Goal: Task Accomplishment & Management: Use online tool/utility

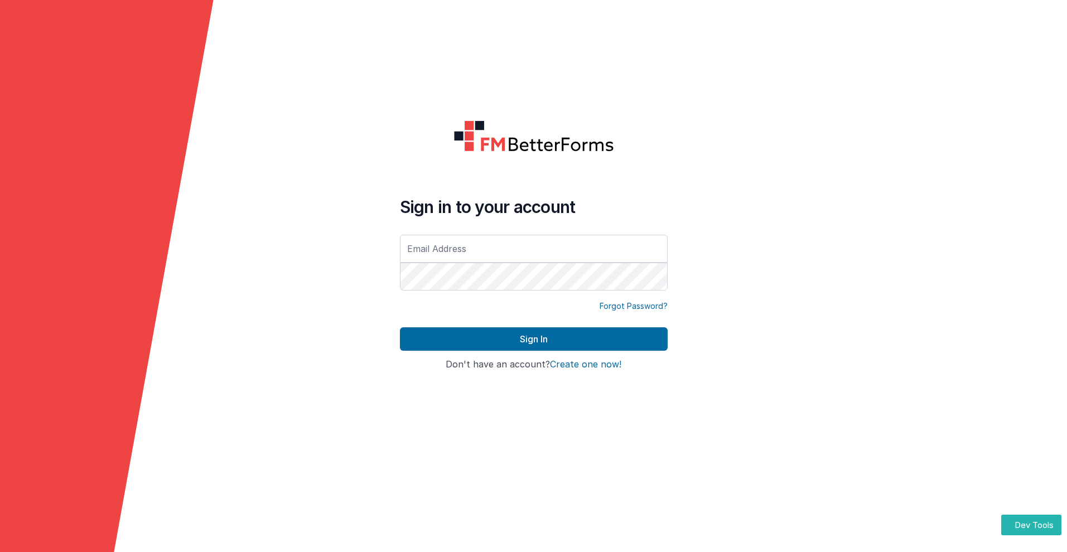
click at [533, 248] on input "text" at bounding box center [534, 249] width 268 height 28
type input "[PERSON_NAME][EMAIL_ADDRESS][DOMAIN_NAME]"
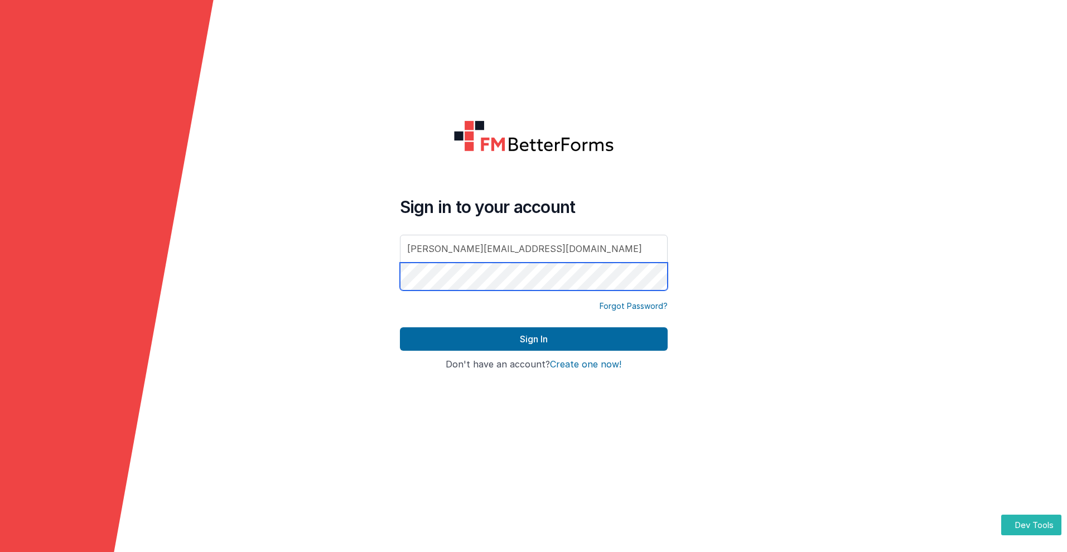
click at [400, 328] on button "Sign In" at bounding box center [534, 339] width 268 height 23
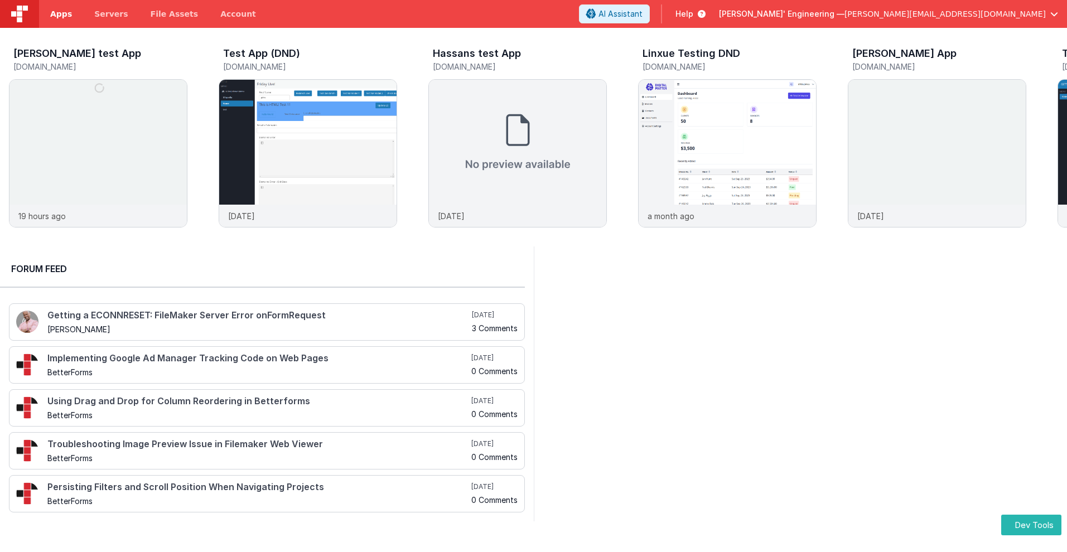
click at [61, 14] on span "Apps" at bounding box center [61, 13] width 22 height 11
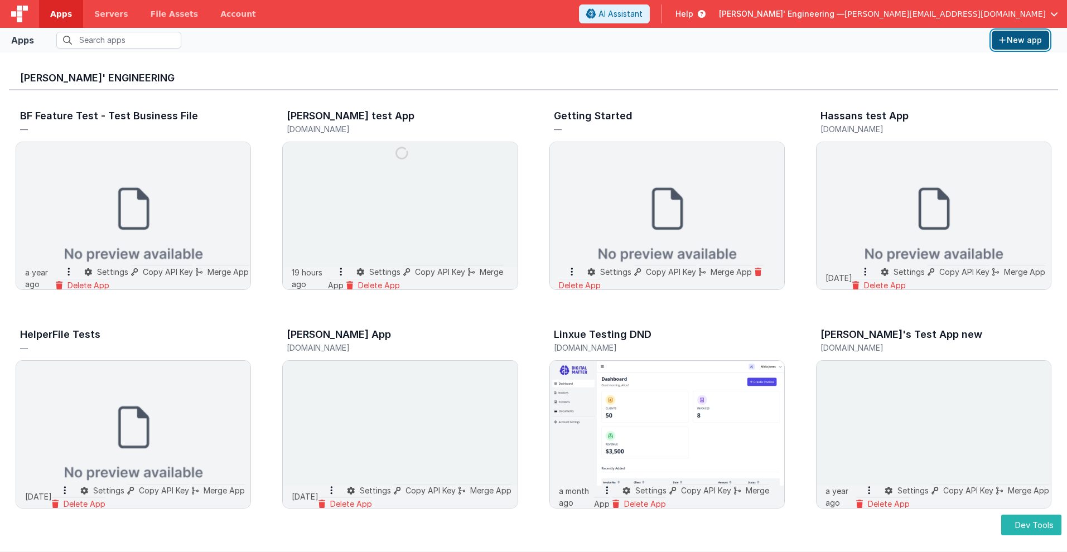
click at [1020, 40] on button "New app" at bounding box center [1020, 40] width 57 height 19
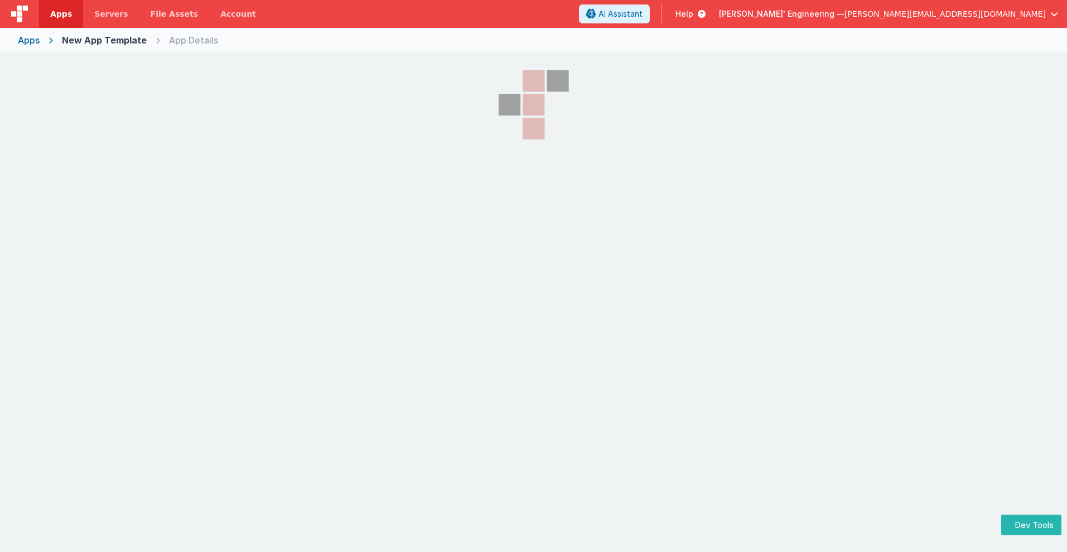
select select "[DOMAIN_NAME]"
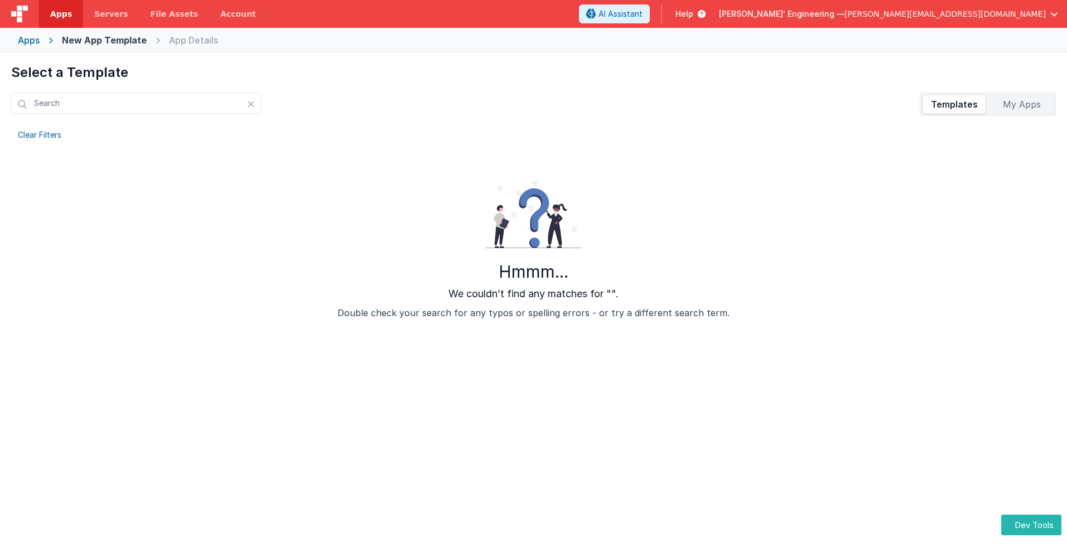
scroll to position [52, 0]
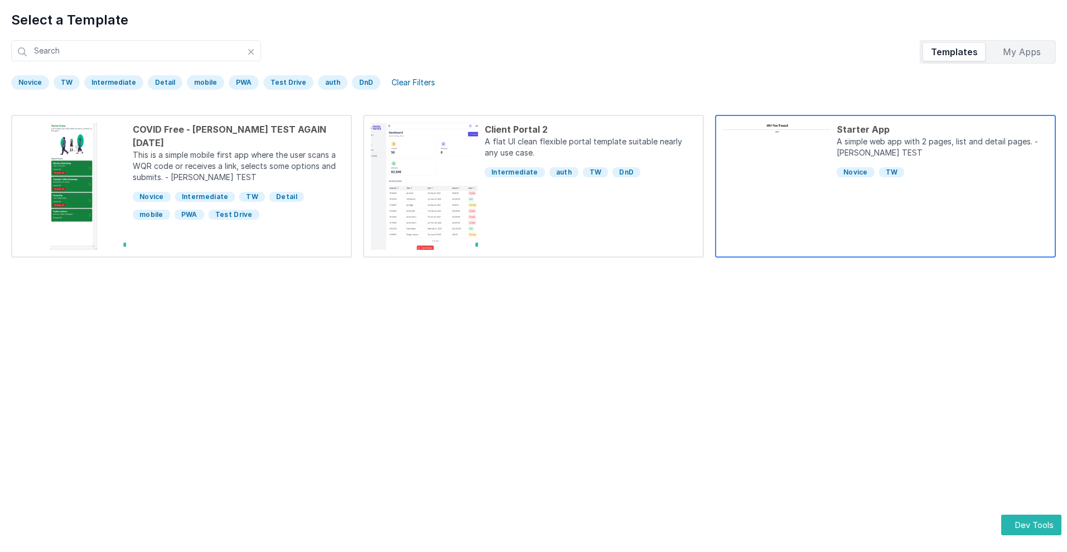
click at [942, 129] on div "Starter App" at bounding box center [942, 129] width 211 height 13
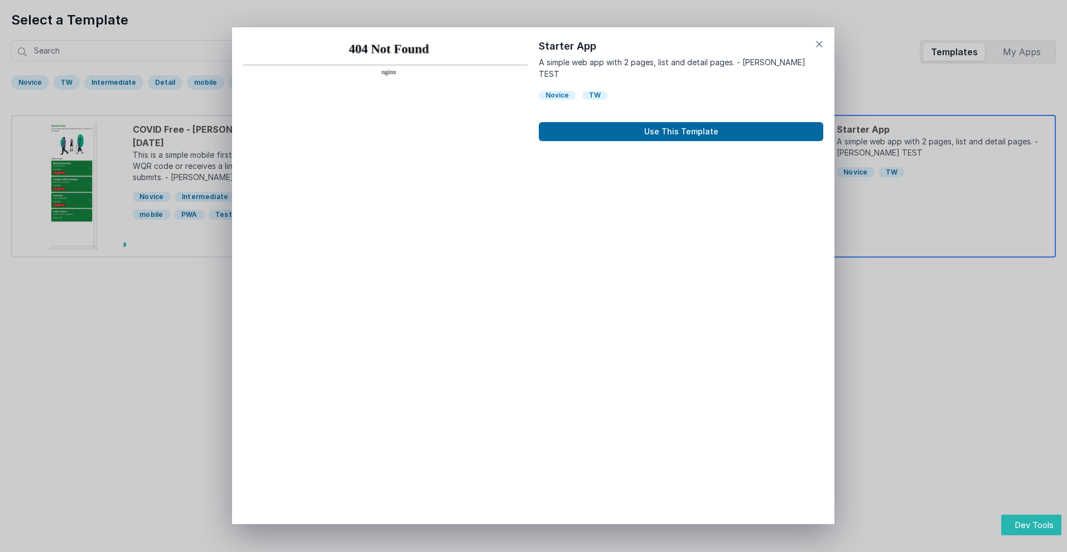
scroll to position [9, 0]
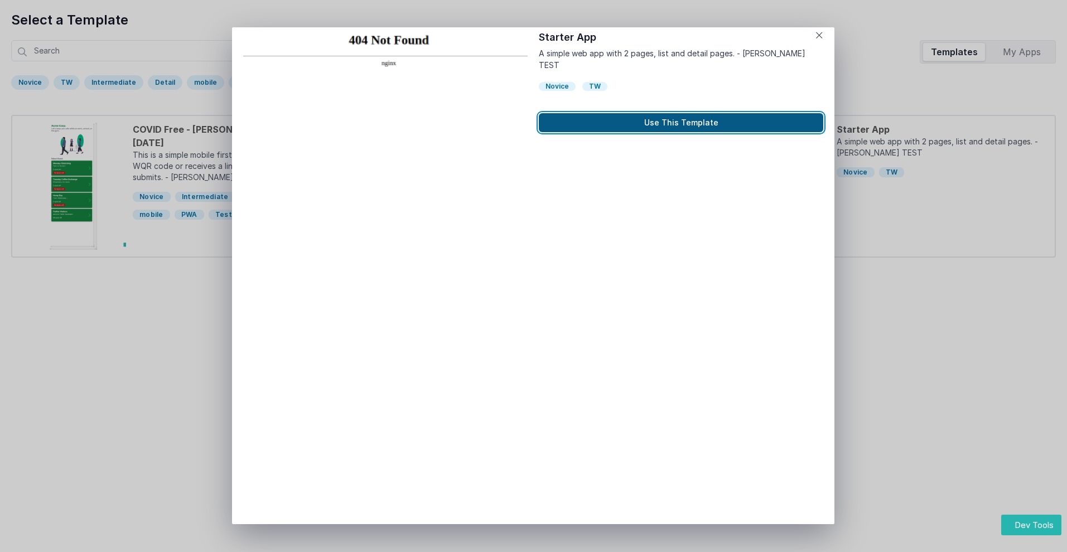
click at [681, 113] on button "Use This Template" at bounding box center [681, 122] width 285 height 19
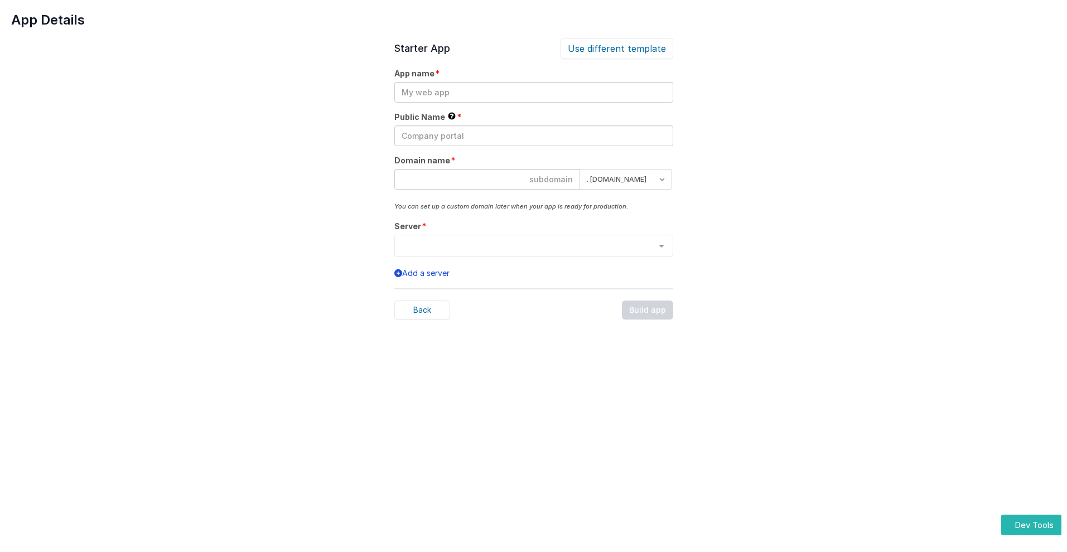
scroll to position [0, 0]
click at [533, 92] on input "text" at bounding box center [533, 92] width 279 height 21
type input "testapp131"
click at [533, 136] on input "text" at bounding box center [533, 136] width 279 height 21
type input "Test"
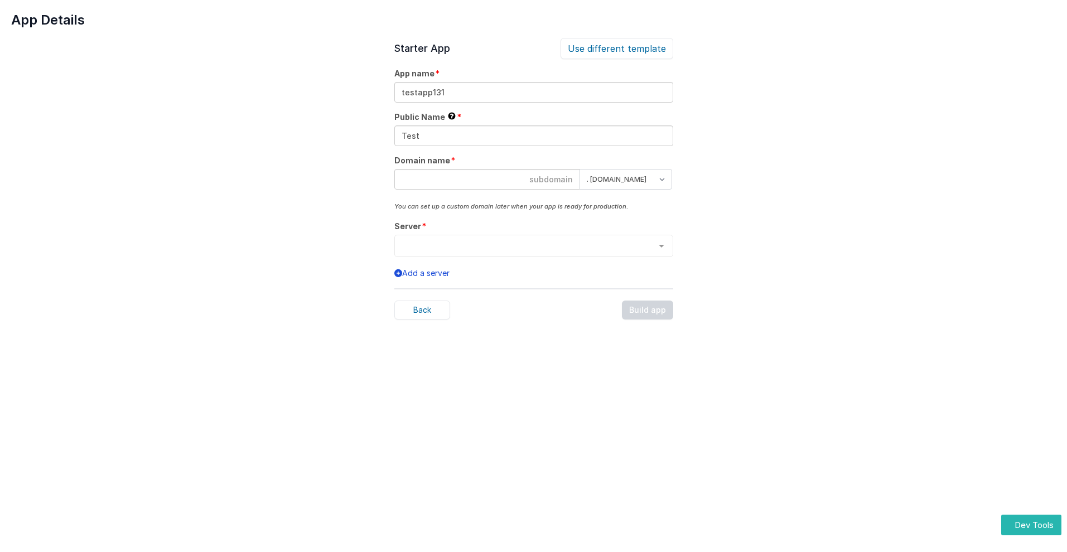
click at [487, 179] on input at bounding box center [487, 179] width 186 height 21
type input "testapp131"
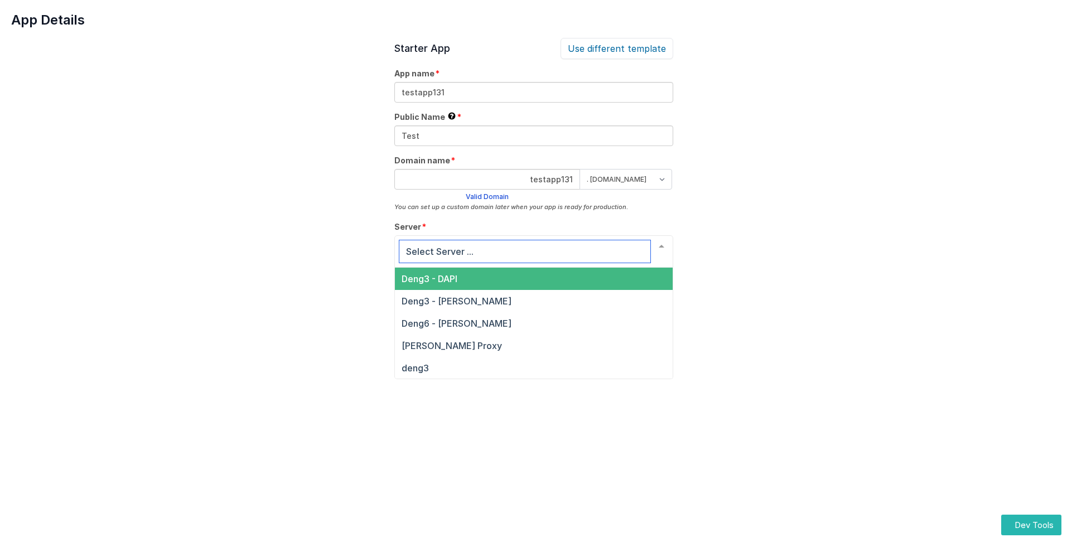
scroll to position [38, 0]
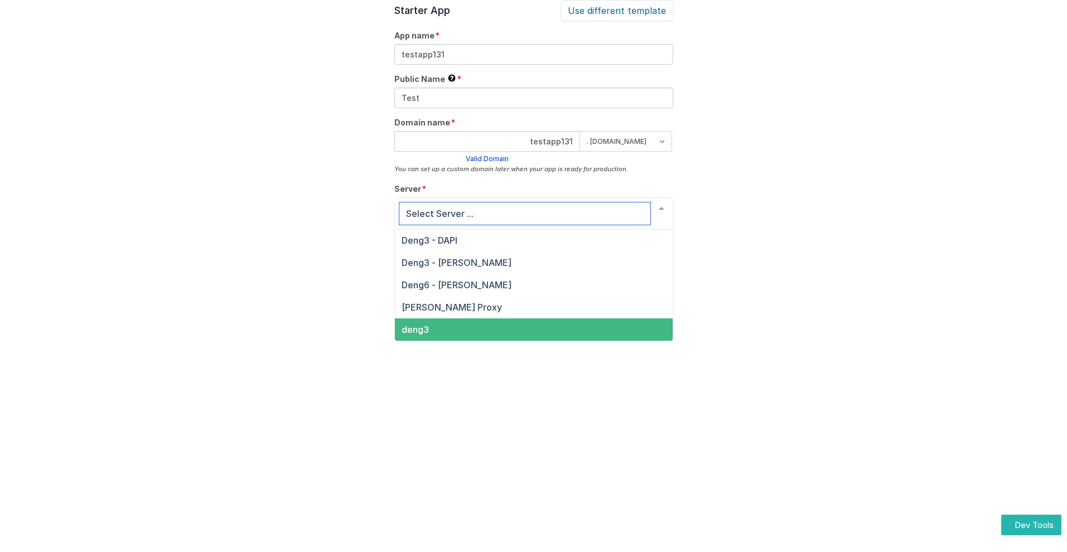
click at [415, 330] on span "deng3" at bounding box center [415, 329] width 27 height 11
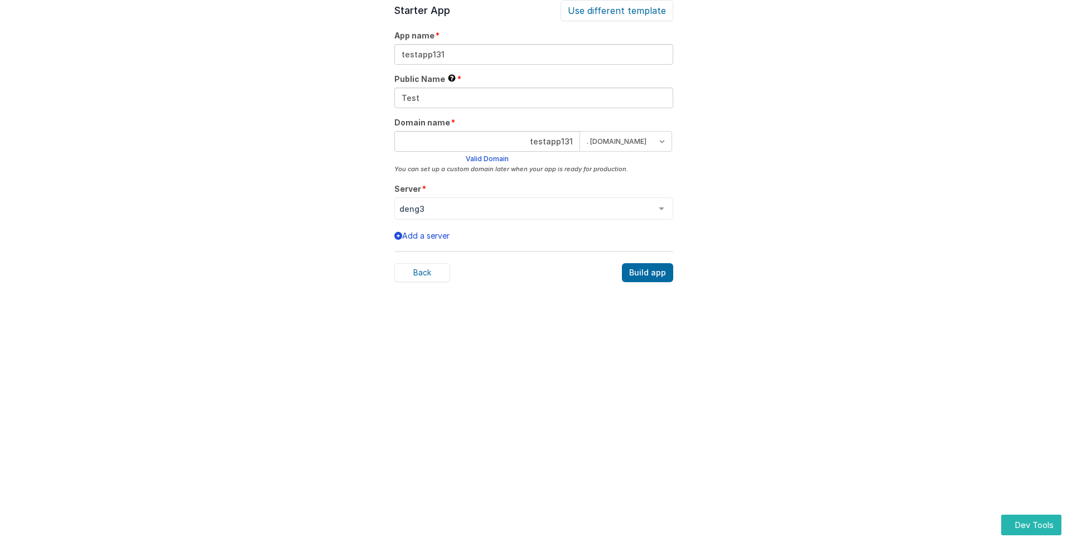
scroll to position [35, 0]
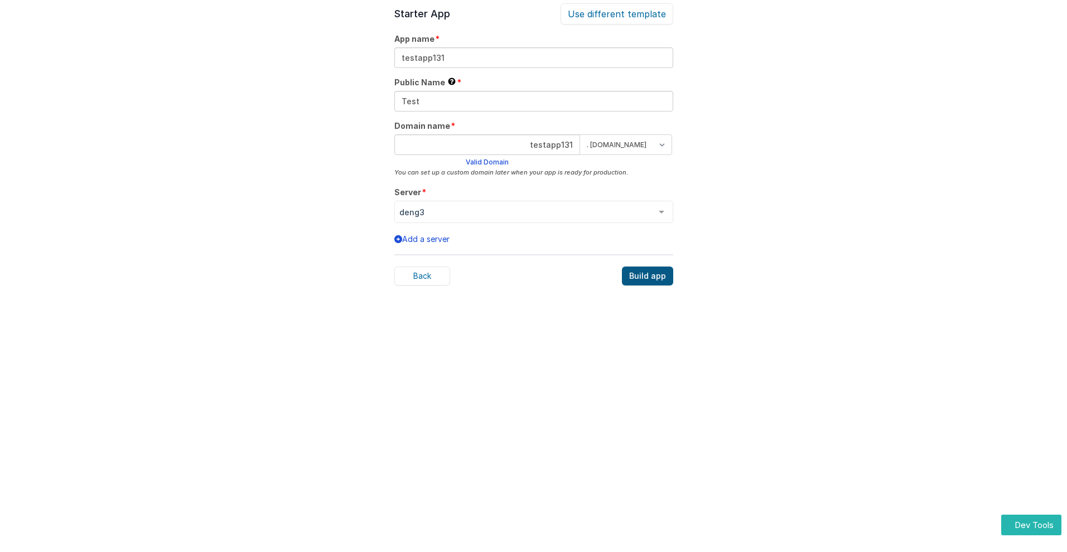
click at [648, 276] on div "Build app" at bounding box center [647, 276] width 51 height 19
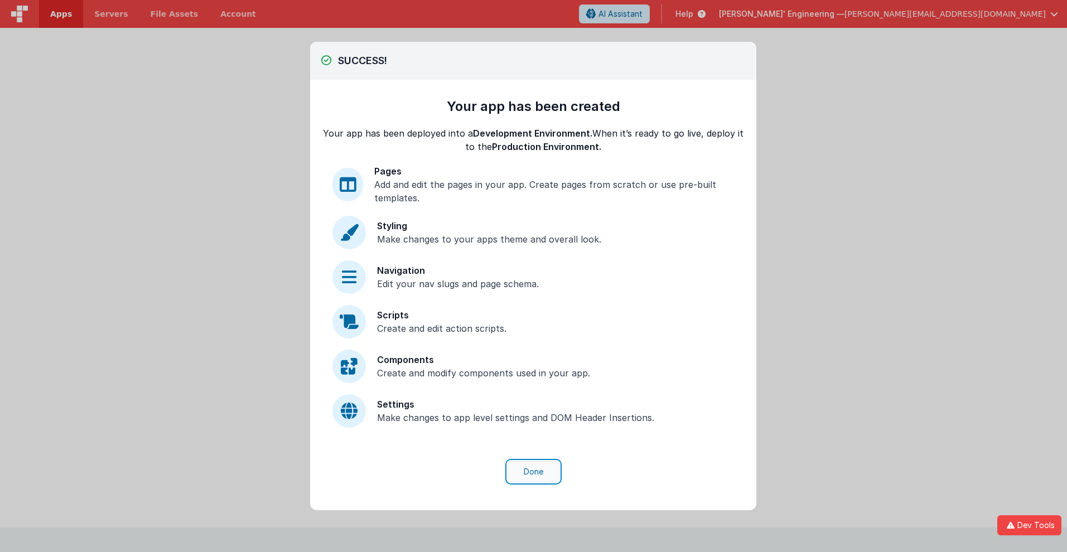
click at [533, 472] on button "Done" at bounding box center [534, 471] width 52 height 21
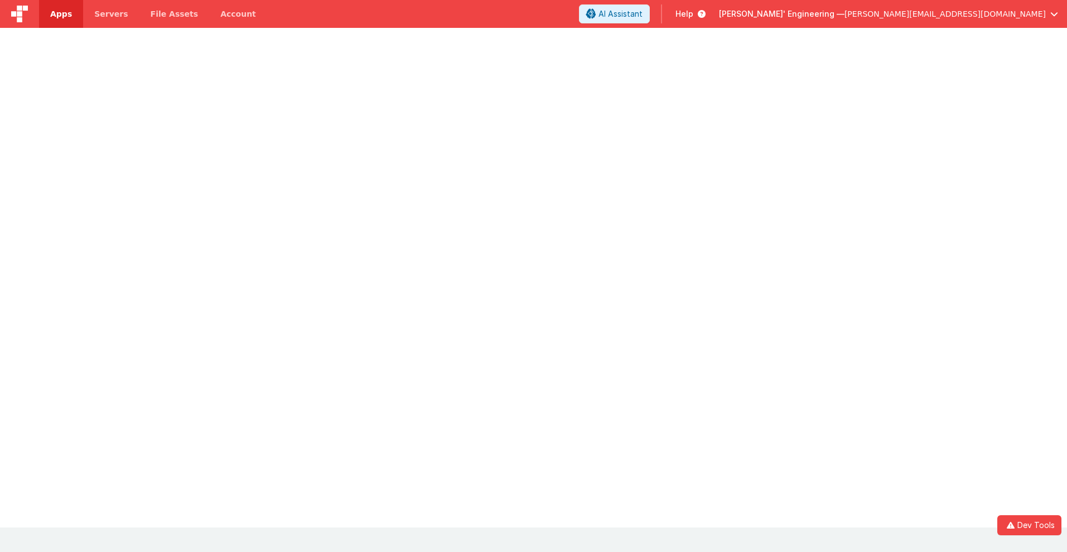
click at [61, 14] on span "Apps" at bounding box center [61, 13] width 22 height 11
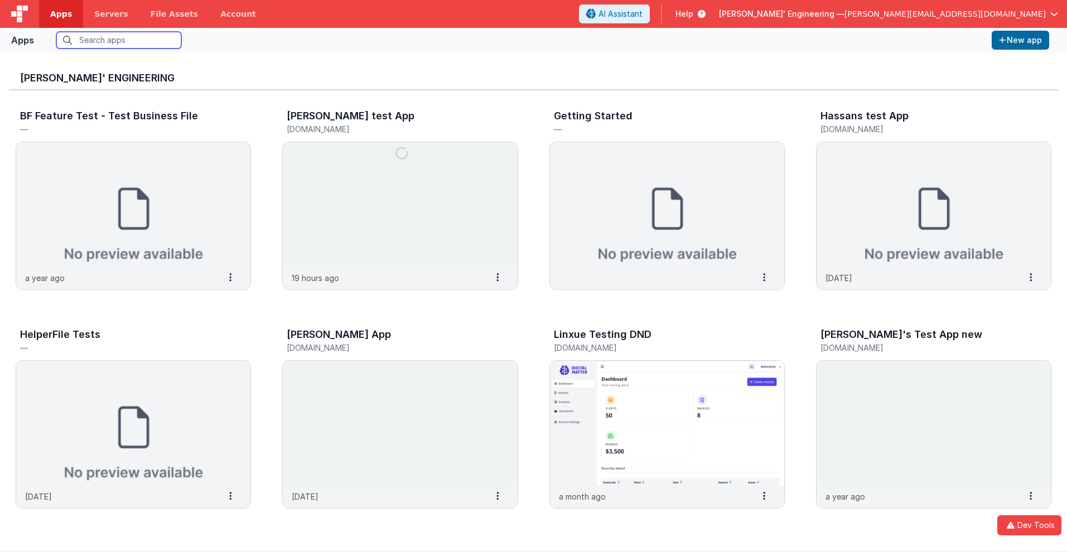
click at [119, 40] on input "text" at bounding box center [118, 40] width 125 height 17
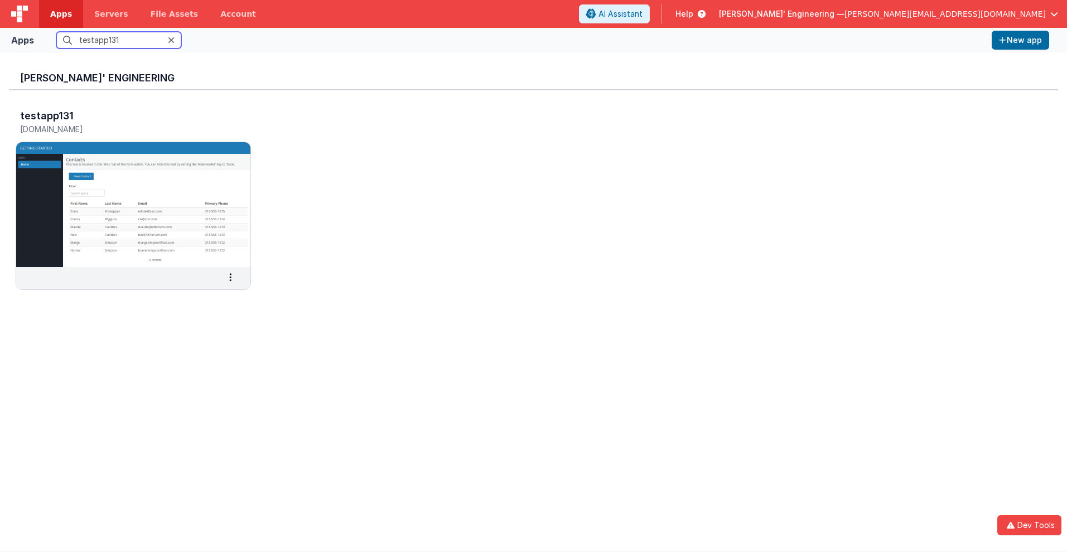
scroll to position [9, 0]
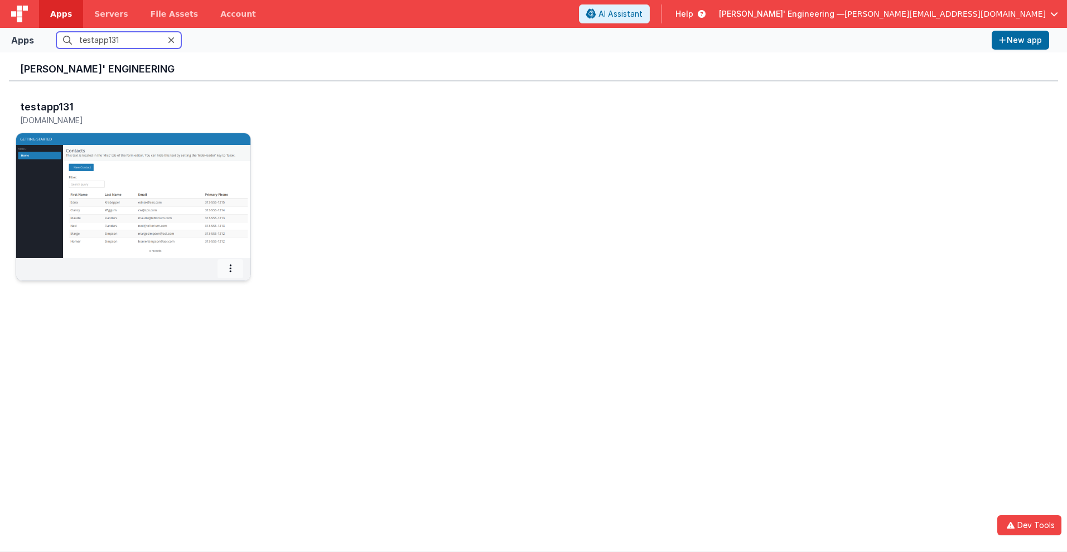
type input "testapp131"
click at [230, 268] on icon at bounding box center [230, 268] width 2 height 1
click at [201, 288] on span "Settings" at bounding box center [201, 287] width 31 height 9
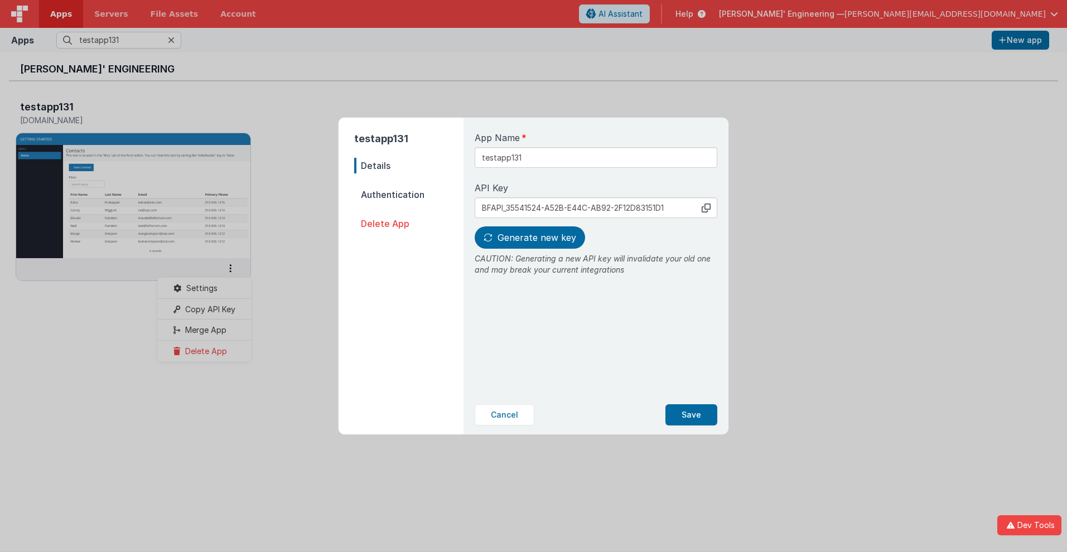
click at [409, 166] on span "Details" at bounding box center [408, 166] width 109 height 16
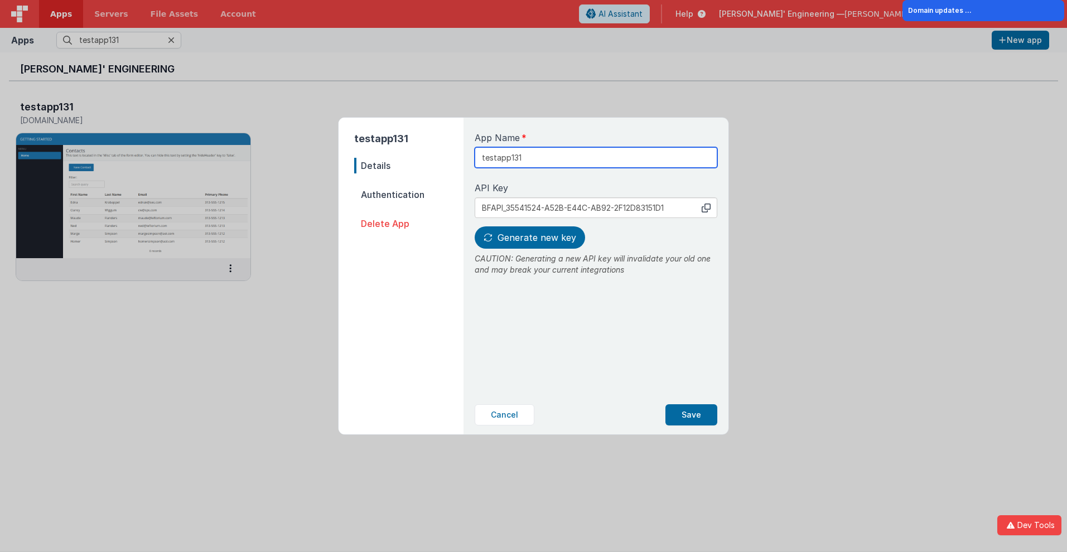
click at [558, 153] on input "testapp131" at bounding box center [596, 157] width 243 height 21
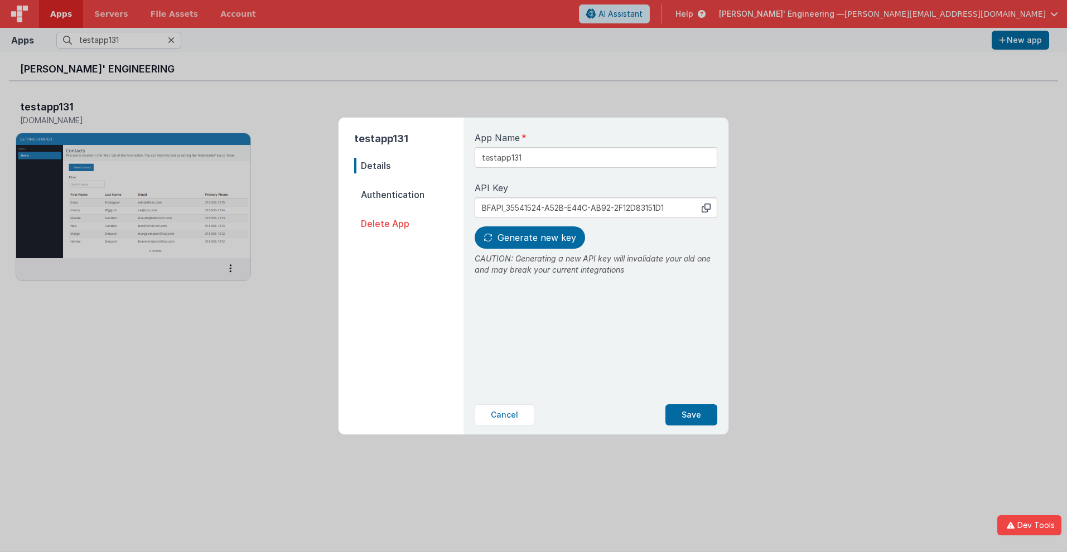
click at [706, 208] on icon at bounding box center [706, 208] width 9 height 9
click at [528, 238] on span "Generate new key" at bounding box center [537, 237] width 79 height 11
type input "BFAPI_1FDD44BF-6909-2F4A-8031-37B29F2C1C03"
click at [692, 415] on button "Save" at bounding box center [692, 415] width 52 height 21
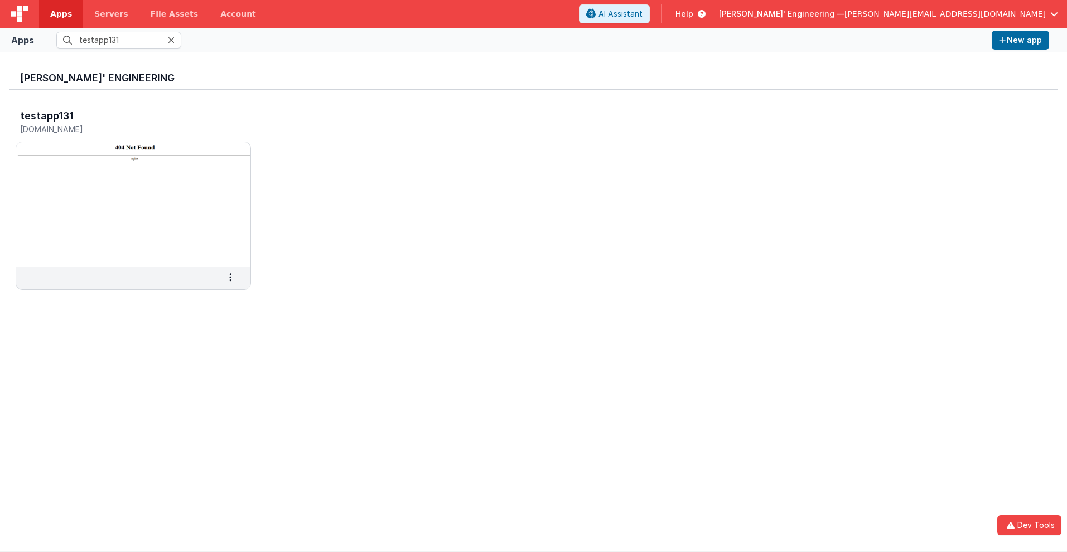
scroll to position [0, 0]
click at [46, 115] on h3 "testapp131" at bounding box center [47, 115] width 54 height 11
click at [61, 14] on span "Apps" at bounding box center [61, 13] width 22 height 11
click at [119, 40] on input "text" at bounding box center [118, 40] width 125 height 17
type input "testapp131"
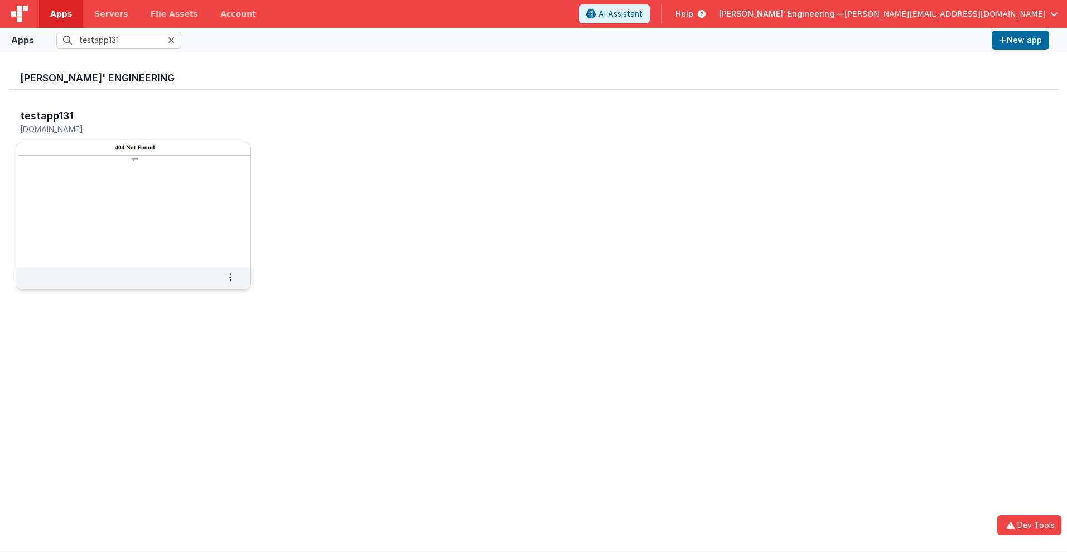
click at [104, 152] on img at bounding box center [133, 204] width 234 height 125
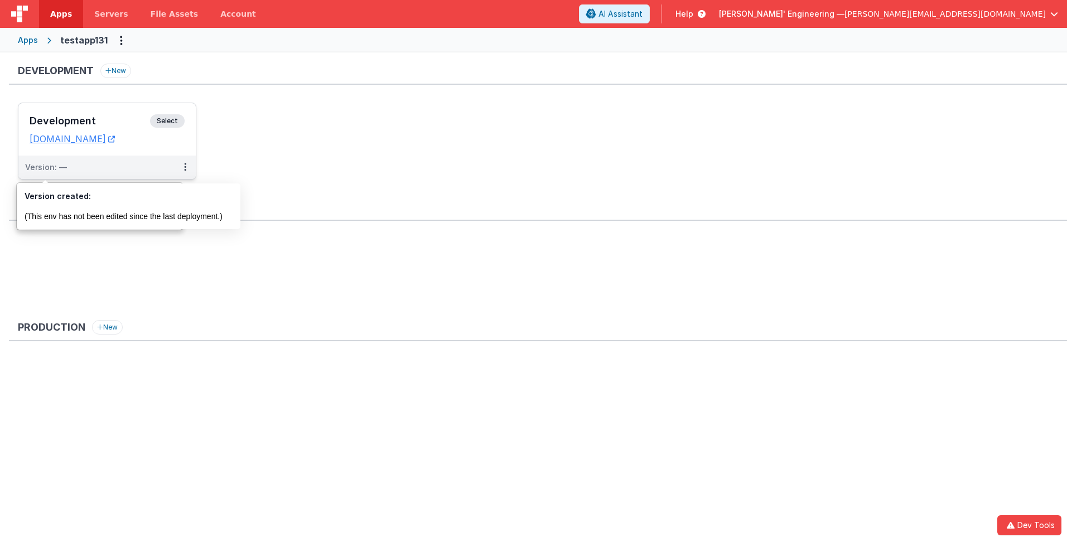
click at [45, 167] on div "Version: —" at bounding box center [46, 167] width 42 height 11
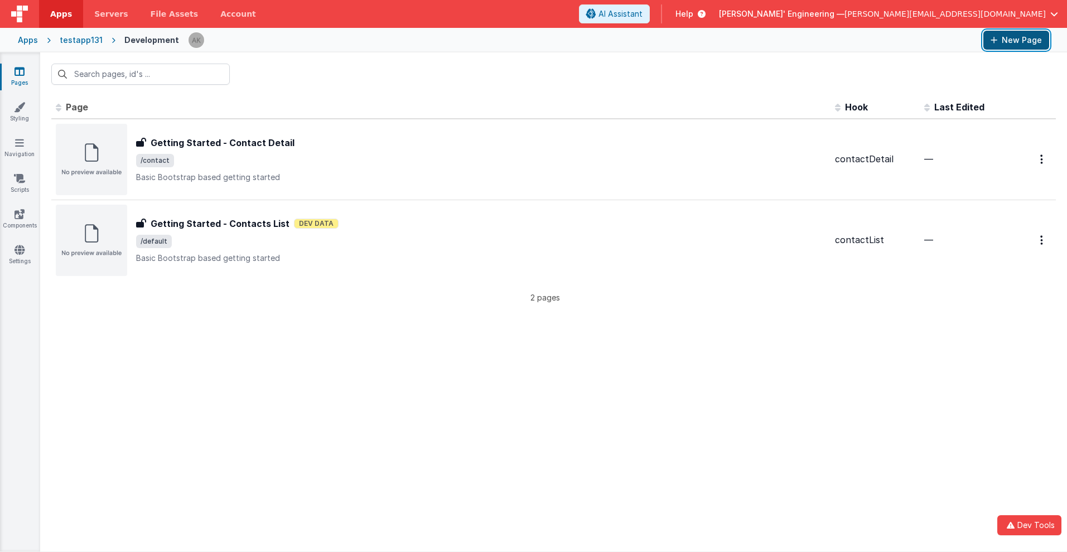
click at [1017, 40] on button "New Page" at bounding box center [1017, 40] width 66 height 19
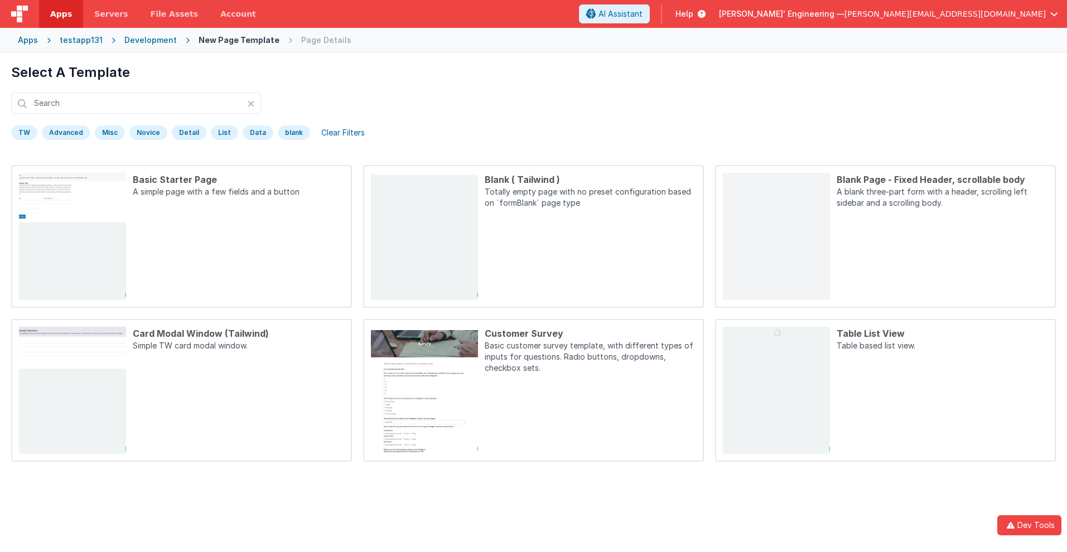
scroll to position [52, 0]
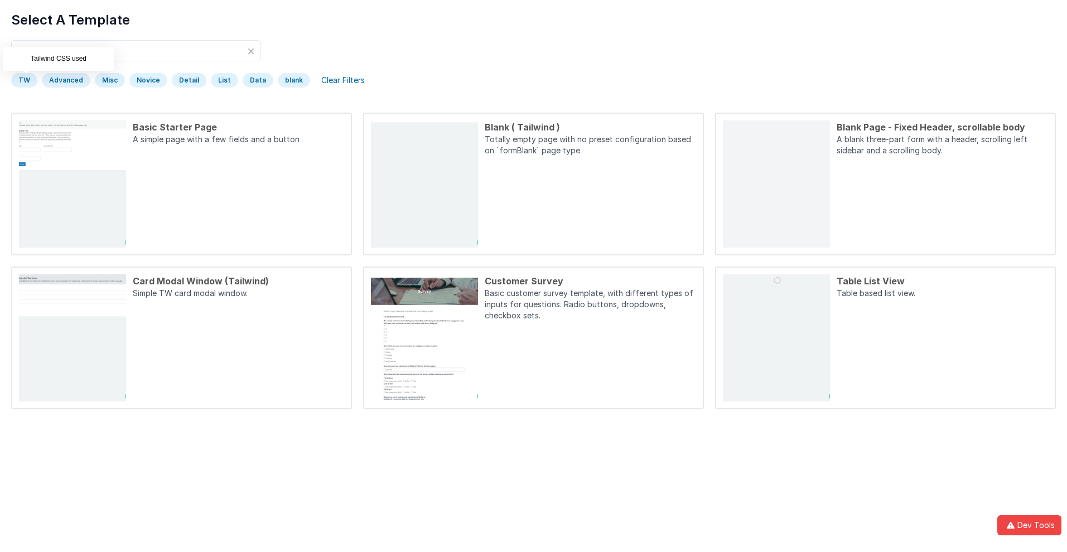
click at [24, 80] on div "TW" at bounding box center [24, 80] width 26 height 15
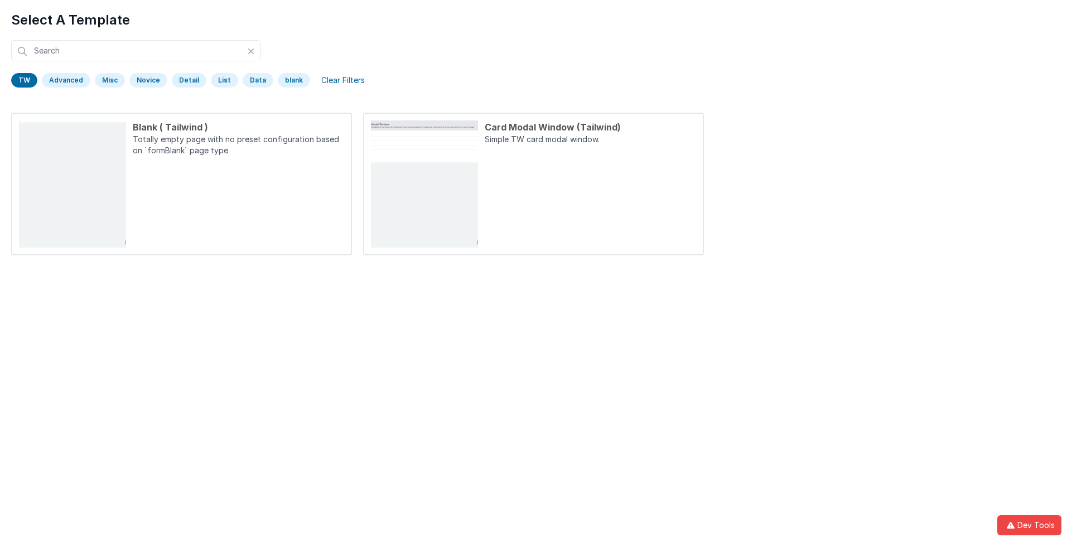
click at [24, 80] on div "TW" at bounding box center [24, 80] width 26 height 15
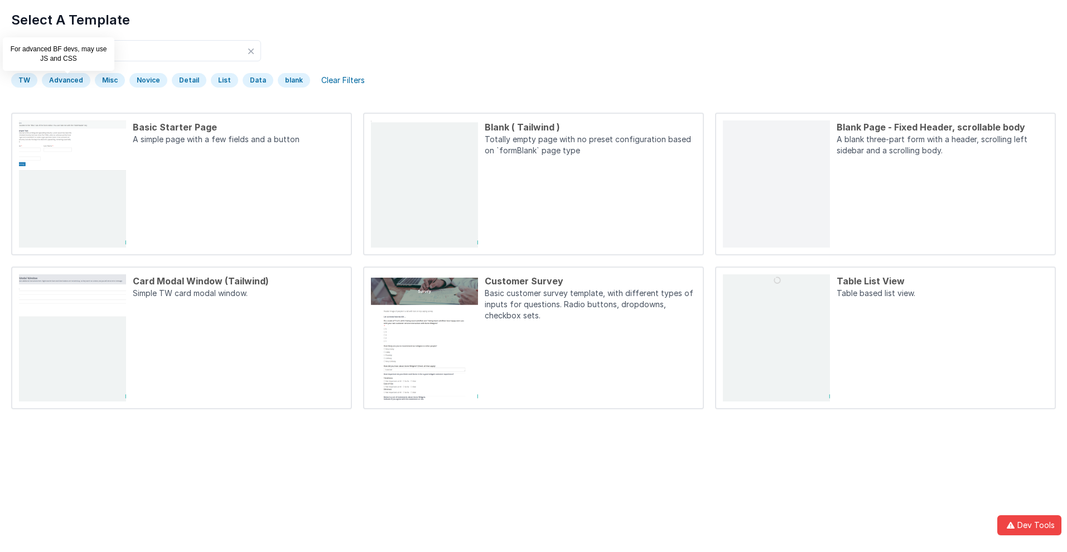
click at [65, 80] on div "Advanced" at bounding box center [66, 80] width 49 height 15
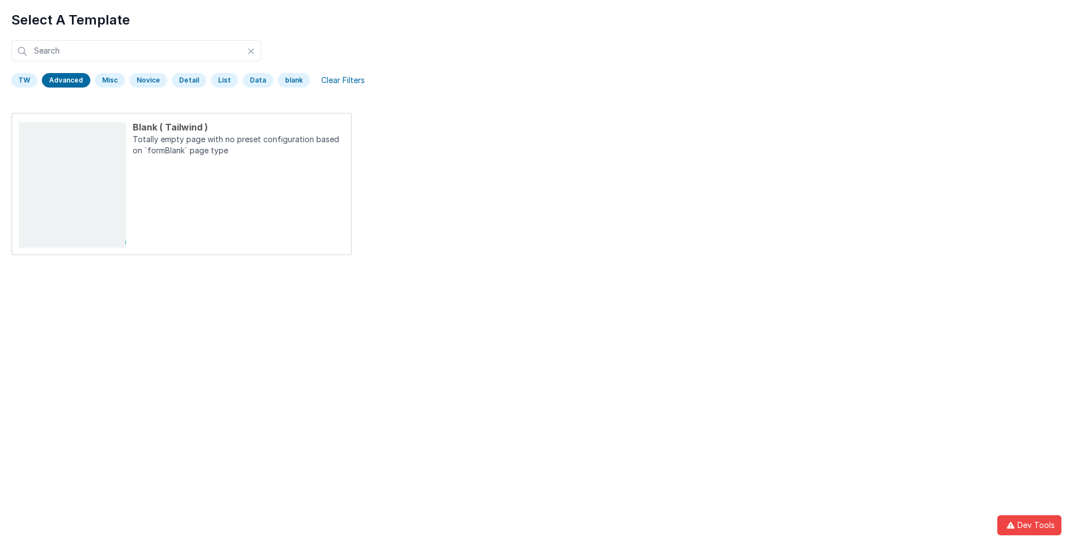
click at [65, 80] on div "Advanced" at bounding box center [66, 80] width 49 height 15
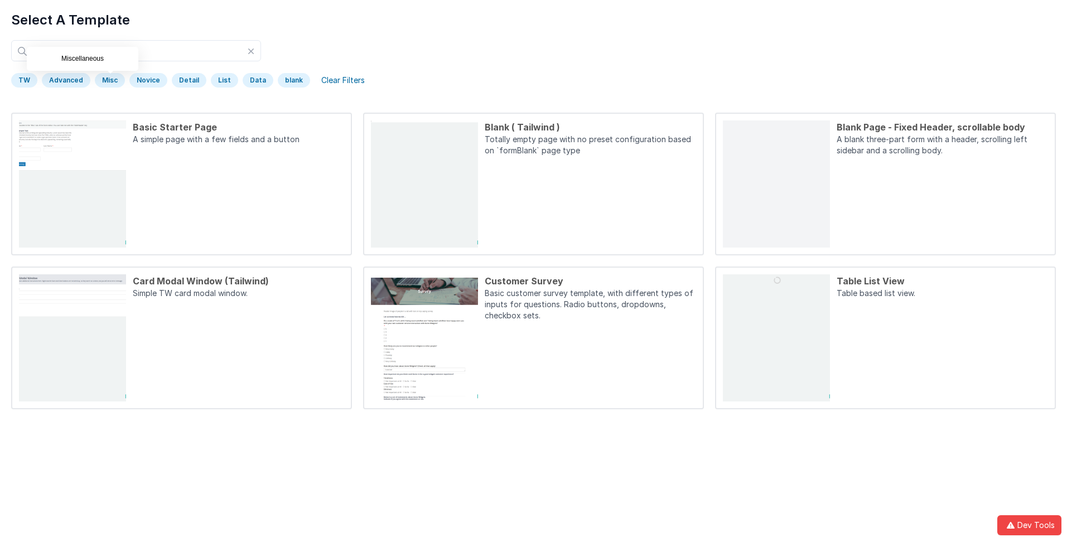
click at [108, 80] on div "Misc" at bounding box center [110, 80] width 30 height 15
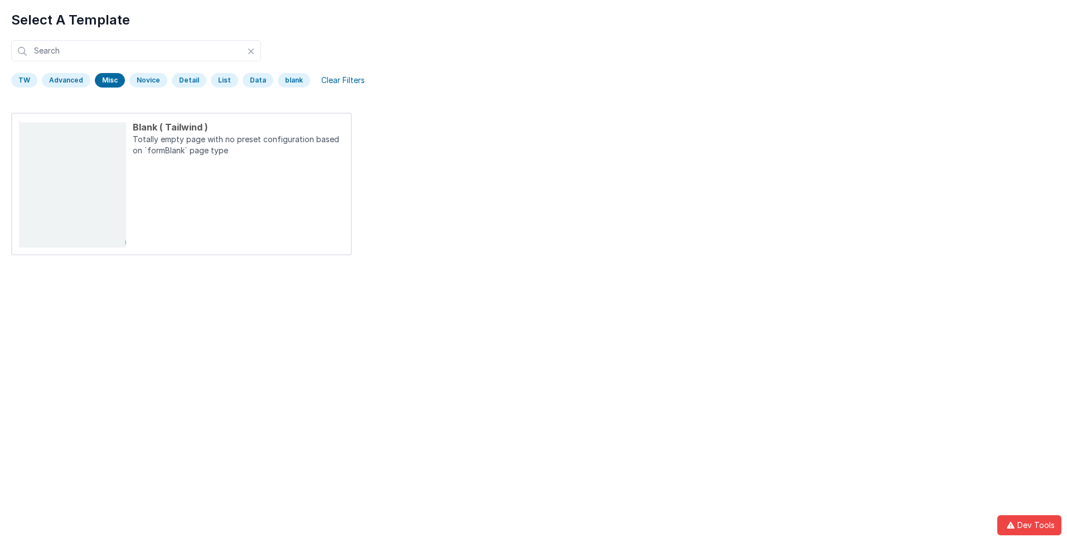
click at [108, 80] on div "Misc" at bounding box center [110, 80] width 30 height 15
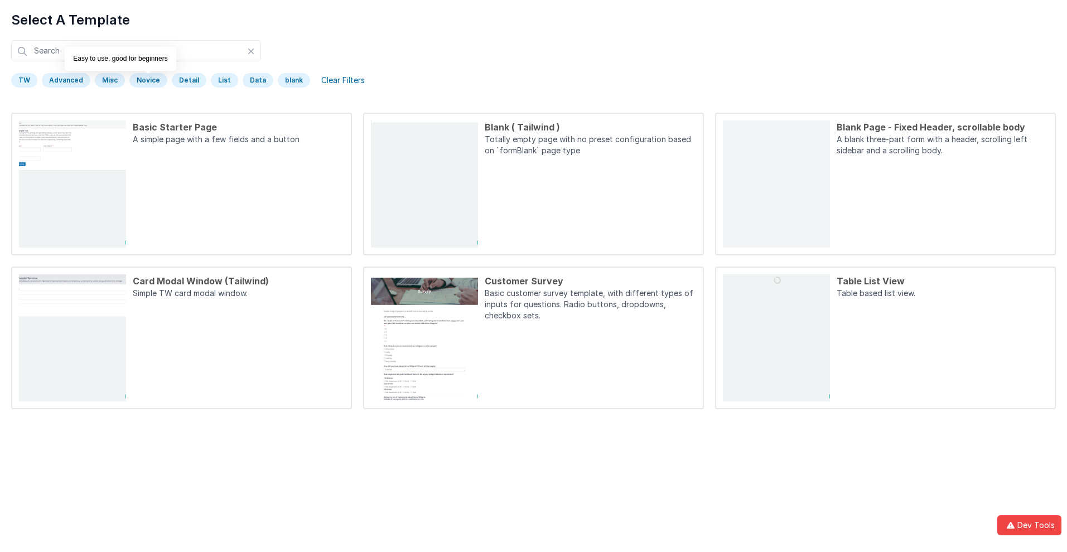
click at [146, 80] on div "Novice" at bounding box center [148, 80] width 38 height 15
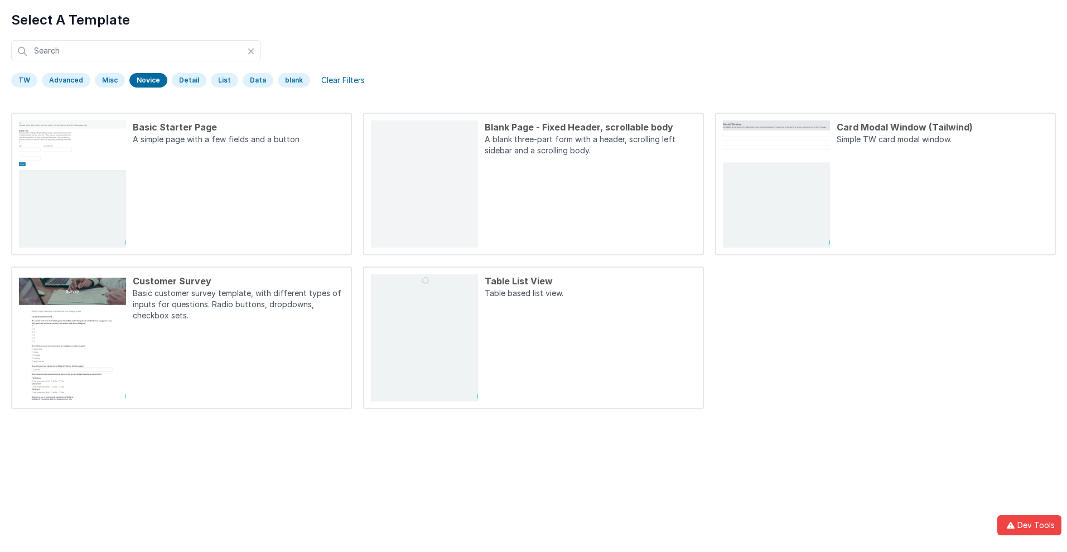
click at [146, 80] on div "Novice" at bounding box center [148, 80] width 38 height 15
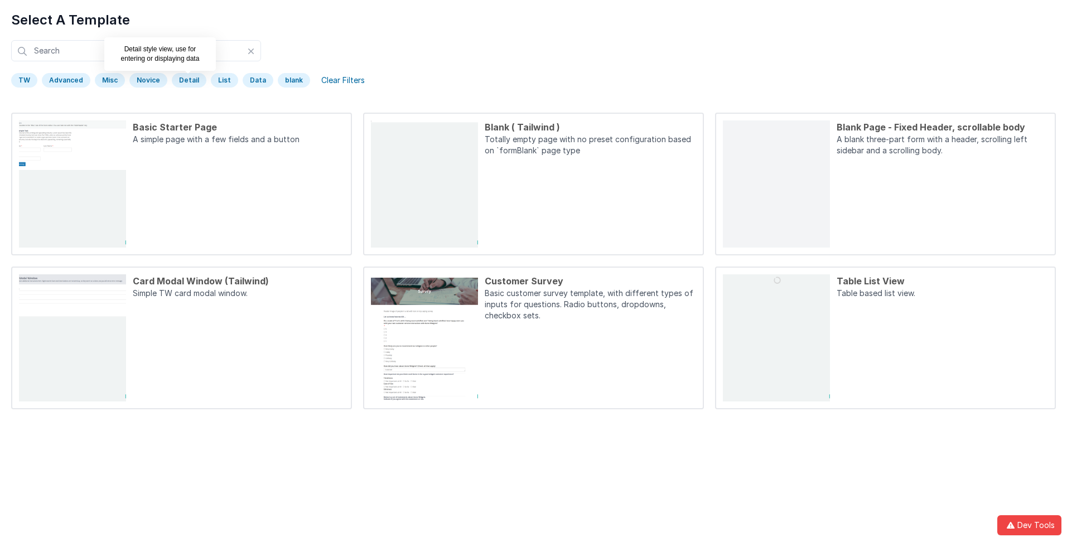
click at [185, 80] on div "Detail" at bounding box center [189, 80] width 35 height 15
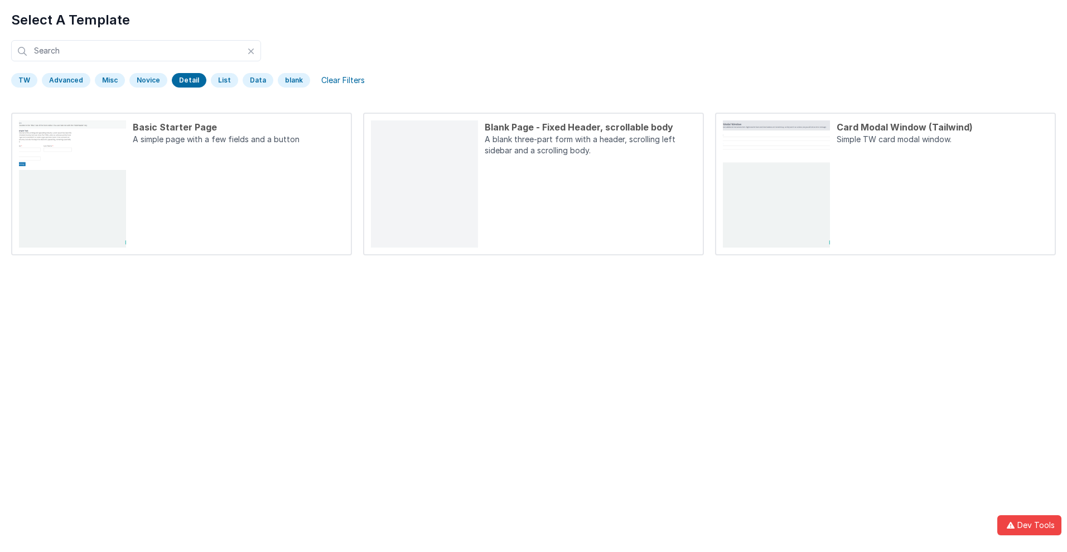
click at [185, 80] on div "Detail" at bounding box center [189, 80] width 35 height 15
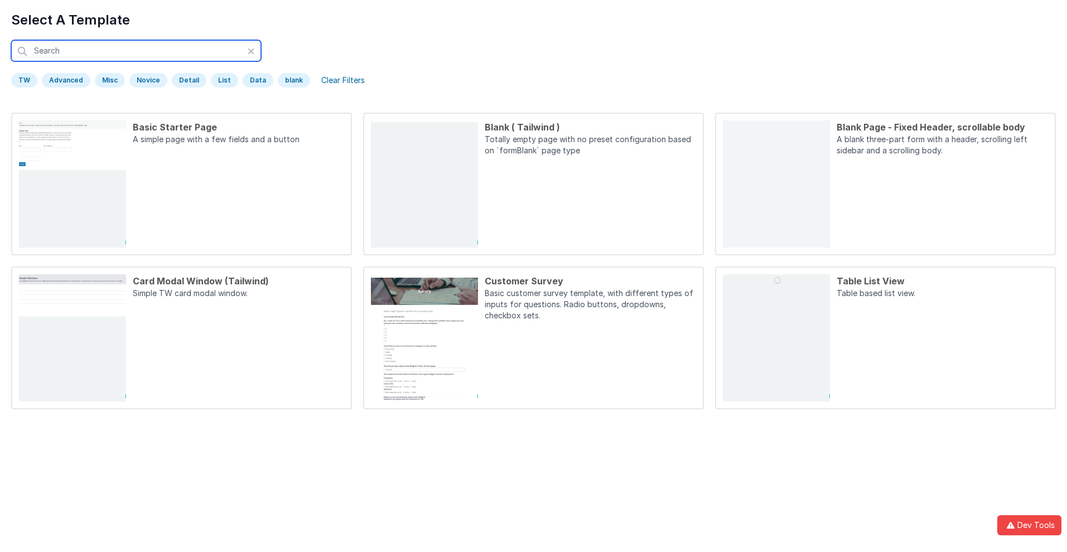
click at [136, 51] on input "text" at bounding box center [136, 50] width 250 height 21
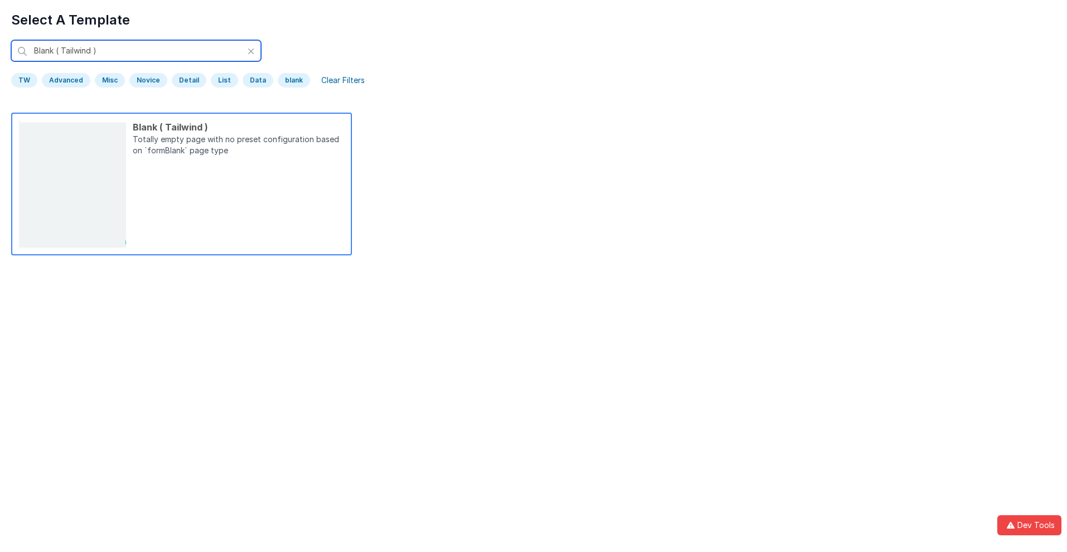
type input "Blank ( Tailwind )"
click at [238, 146] on p "Totally empty page with no preset configuration based on `formBlank` page type" at bounding box center [238, 146] width 211 height 25
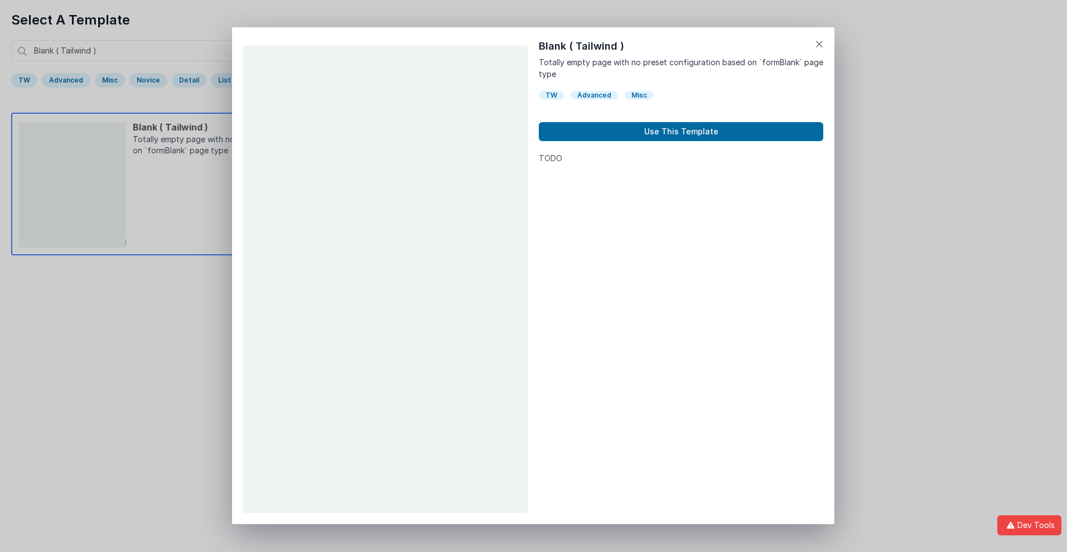
scroll to position [9, 0]
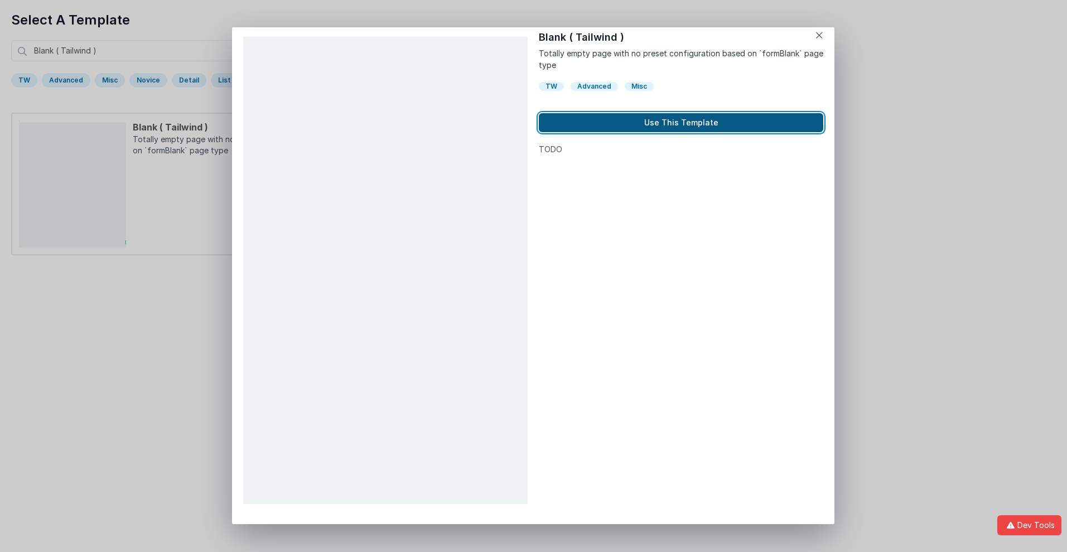
click at [681, 123] on button "Use This Template" at bounding box center [681, 122] width 285 height 19
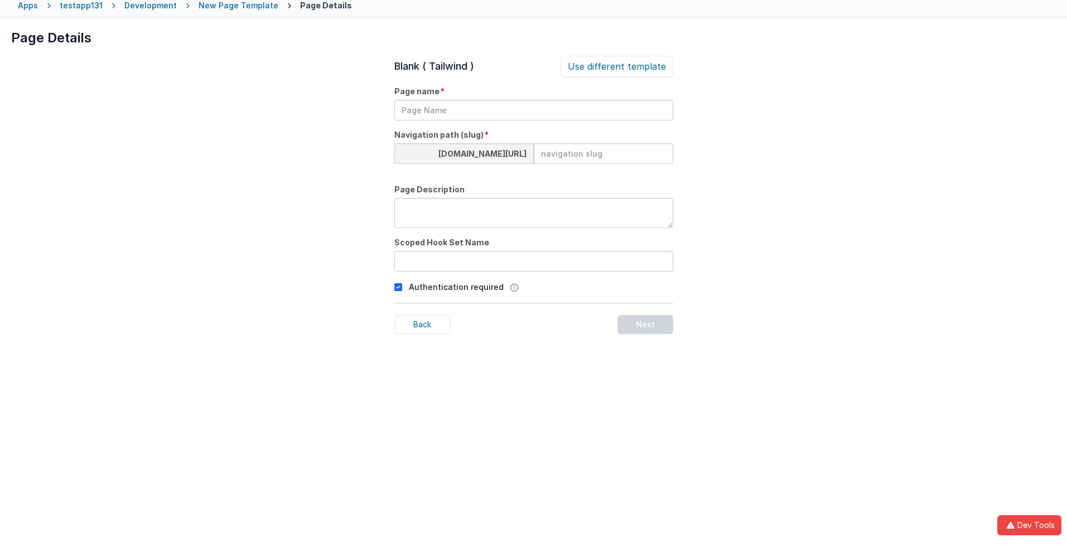
scroll to position [52, 0]
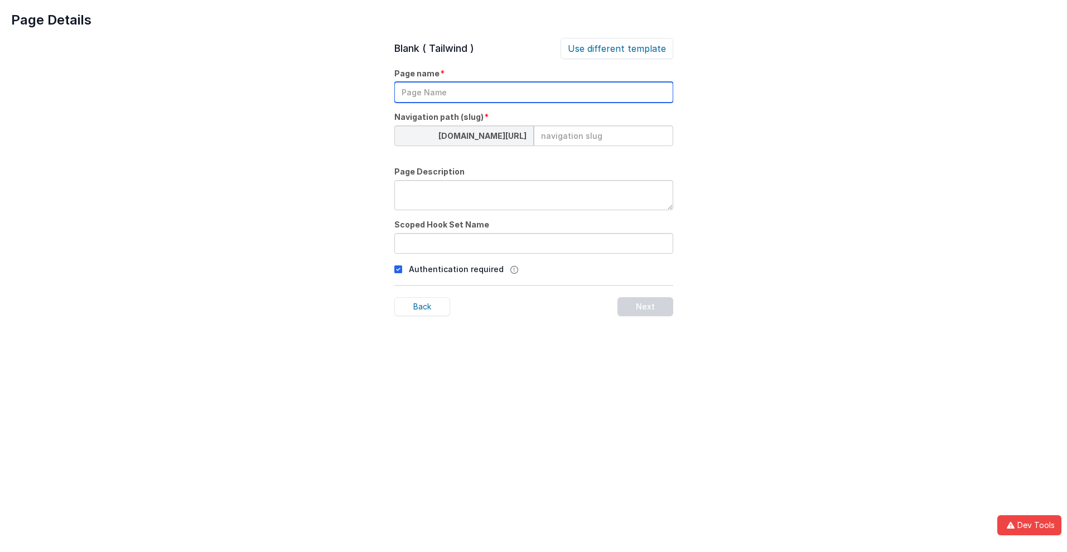
click at [533, 92] on input "text" at bounding box center [533, 92] width 279 height 21
type input "TestPage"
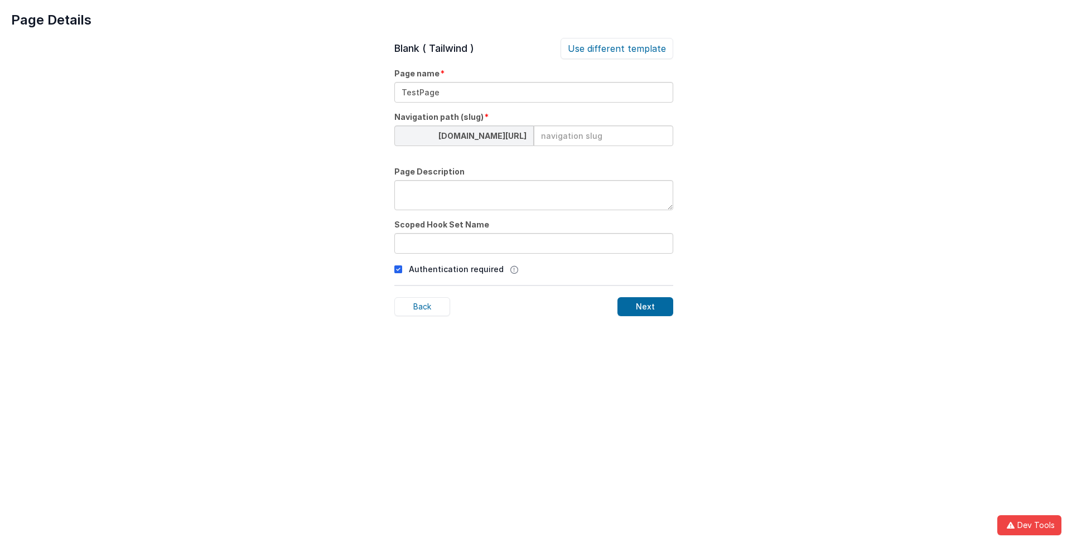
click at [603, 136] on input at bounding box center [603, 136] width 139 height 21
type input "testpage"
click at [533, 195] on textarea at bounding box center [533, 195] width 279 height 30
type textarea "Test Description"
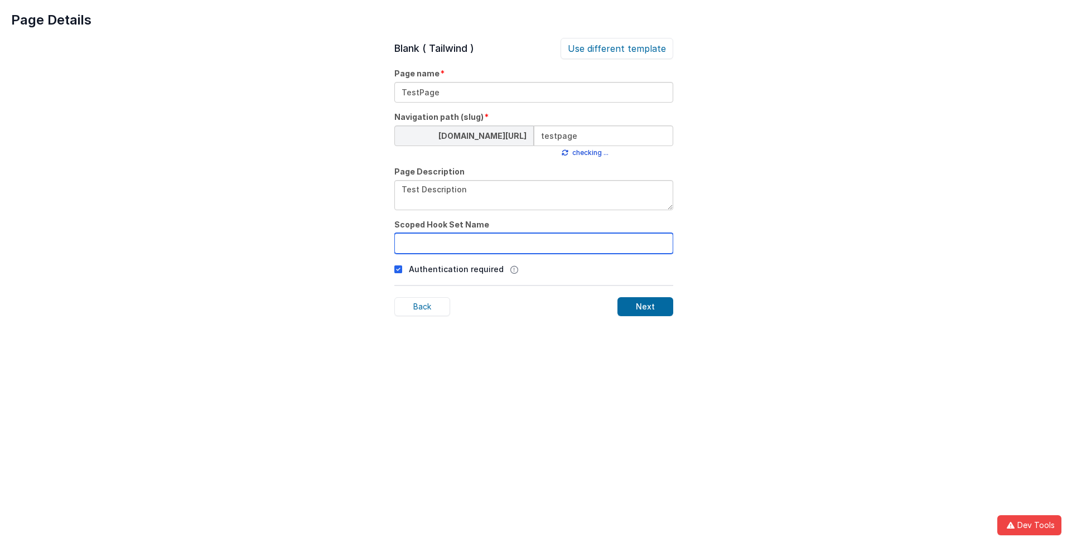
click at [533, 243] on input "text" at bounding box center [533, 243] width 279 height 21
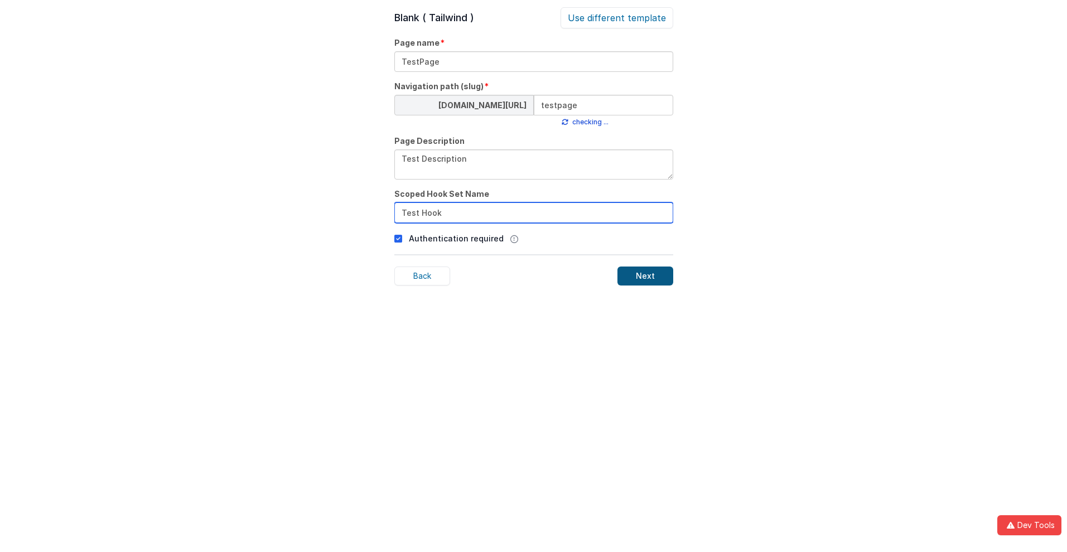
type input "Test Hook"
click at [645, 276] on div "Next" at bounding box center [646, 276] width 56 height 19
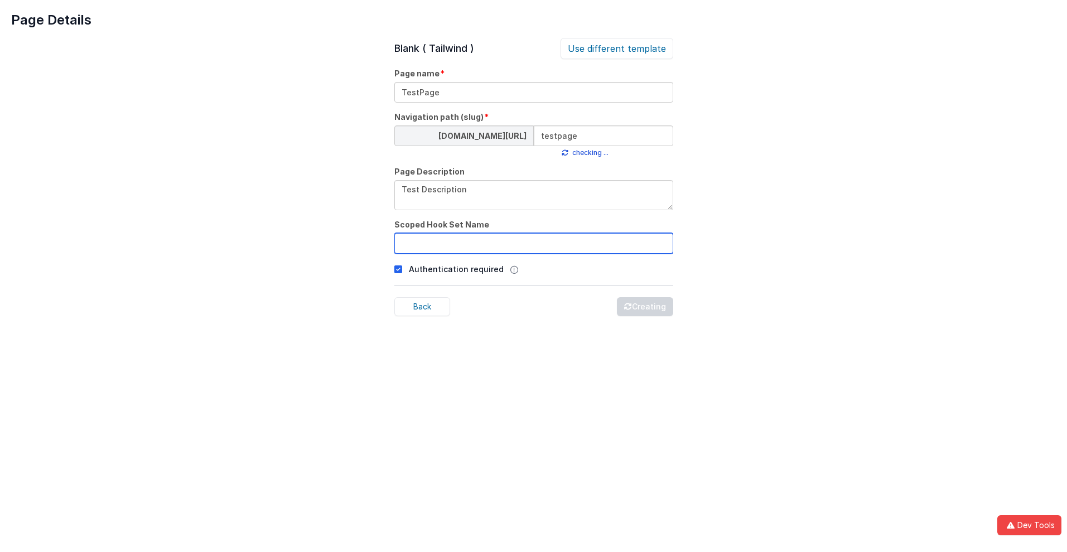
click at [533, 243] on input "text" at bounding box center [533, 243] width 279 height 21
type input "TestPage"
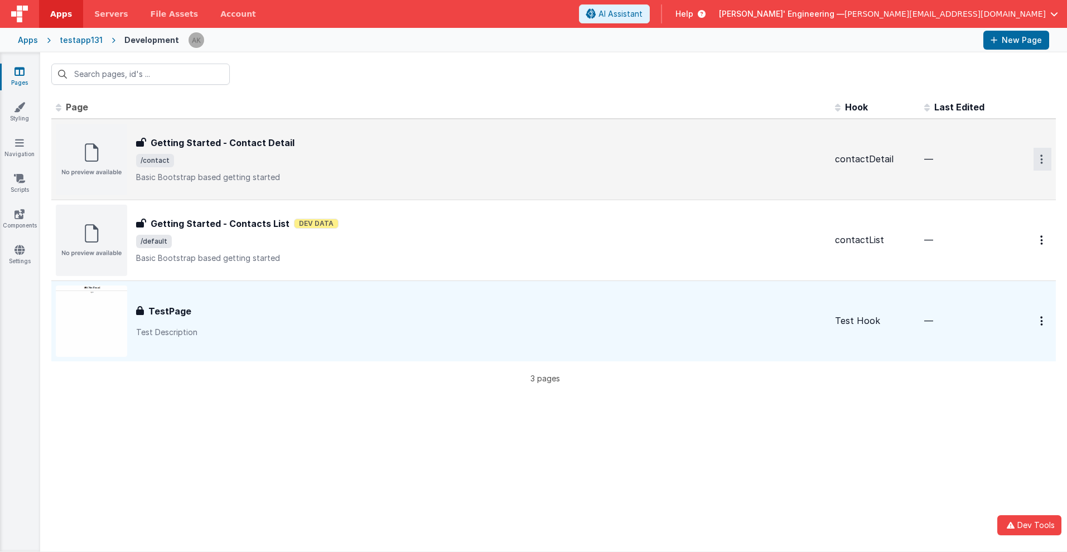
click at [1041, 159] on icon "Options" at bounding box center [1042, 159] width 3 height 9
click at [994, 247] on link "Delete" at bounding box center [1003, 247] width 98 height 20
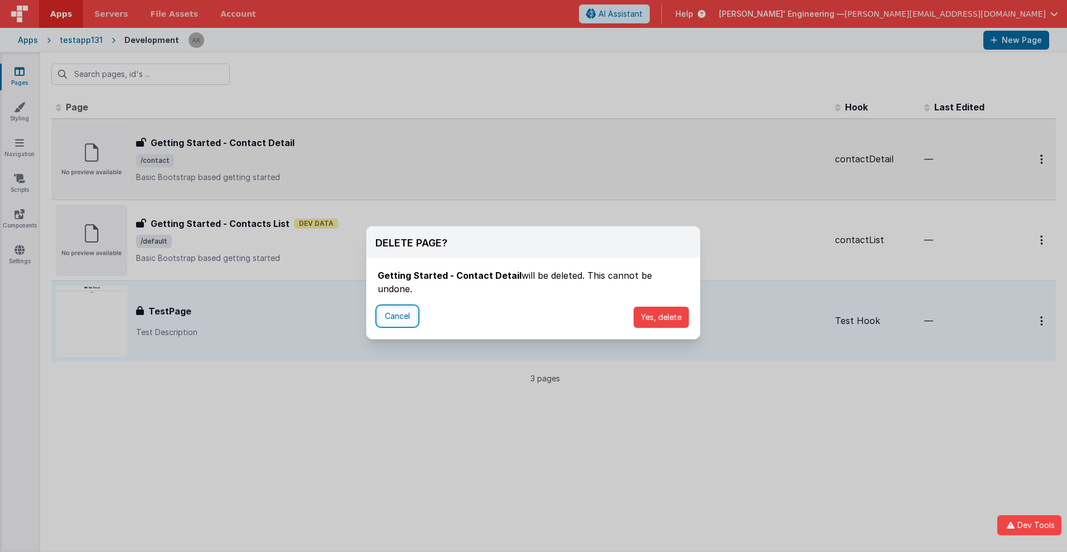
click at [397, 307] on button "Cancel" at bounding box center [398, 316] width 40 height 19
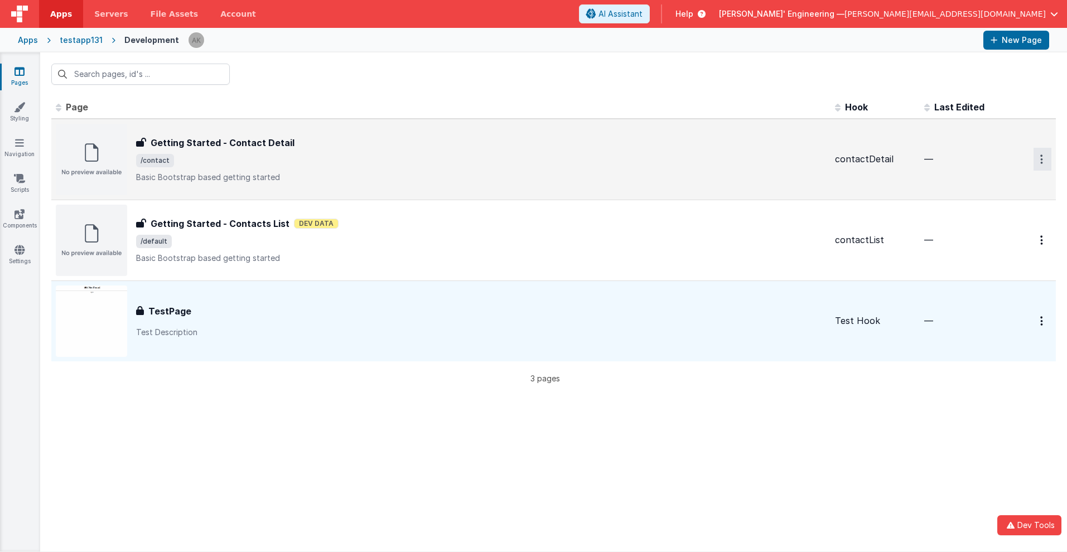
click at [1041, 159] on icon "Options" at bounding box center [1042, 159] width 3 height 9
click at [994, 247] on link "Delete" at bounding box center [1003, 247] width 98 height 20
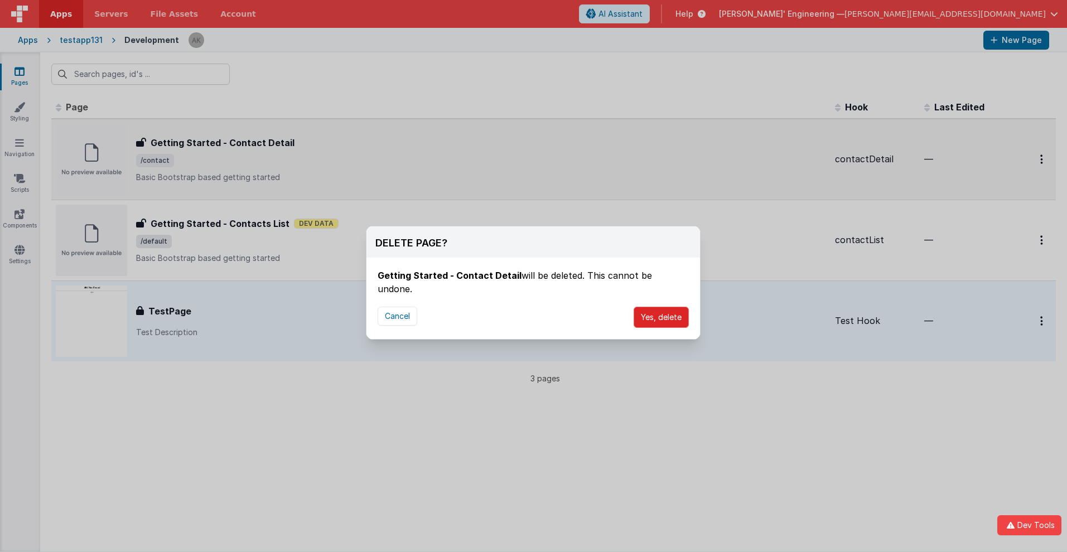
click at [661, 307] on button "Yes, delete" at bounding box center [661, 317] width 55 height 21
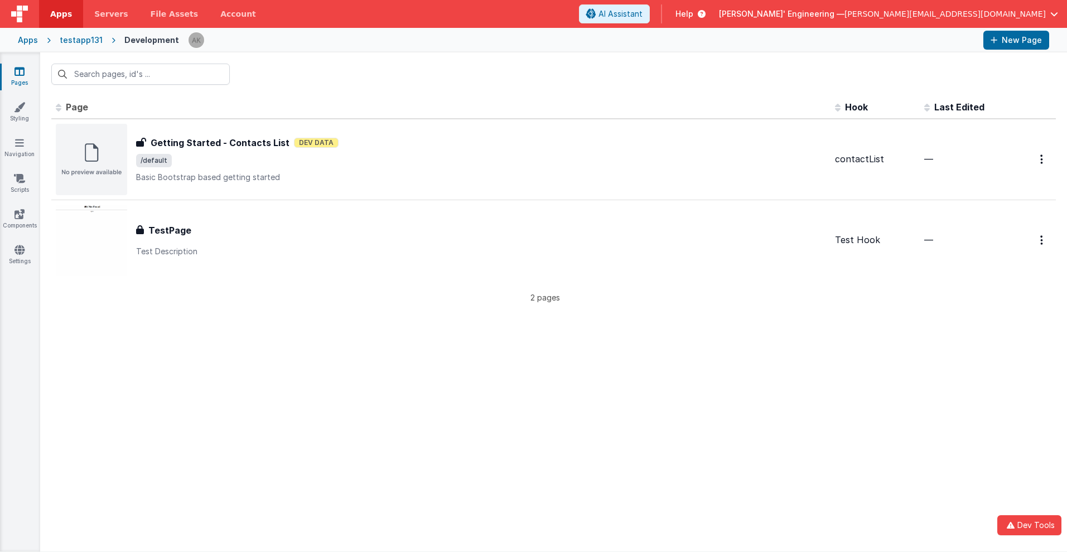
click at [61, 14] on span "Apps" at bounding box center [61, 13] width 22 height 11
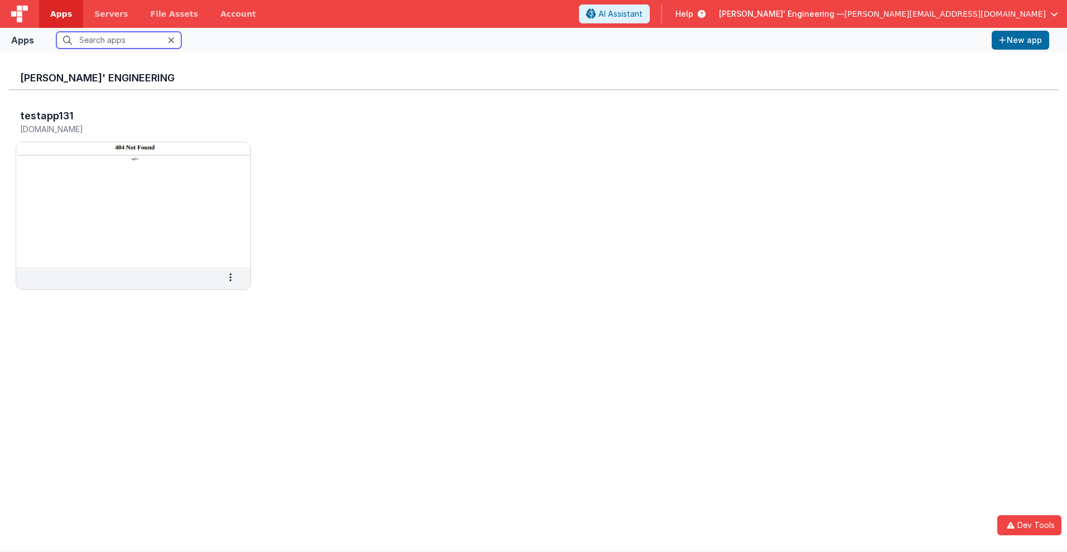
click at [119, 40] on input "text" at bounding box center [118, 40] width 125 height 17
type input "testapp131"
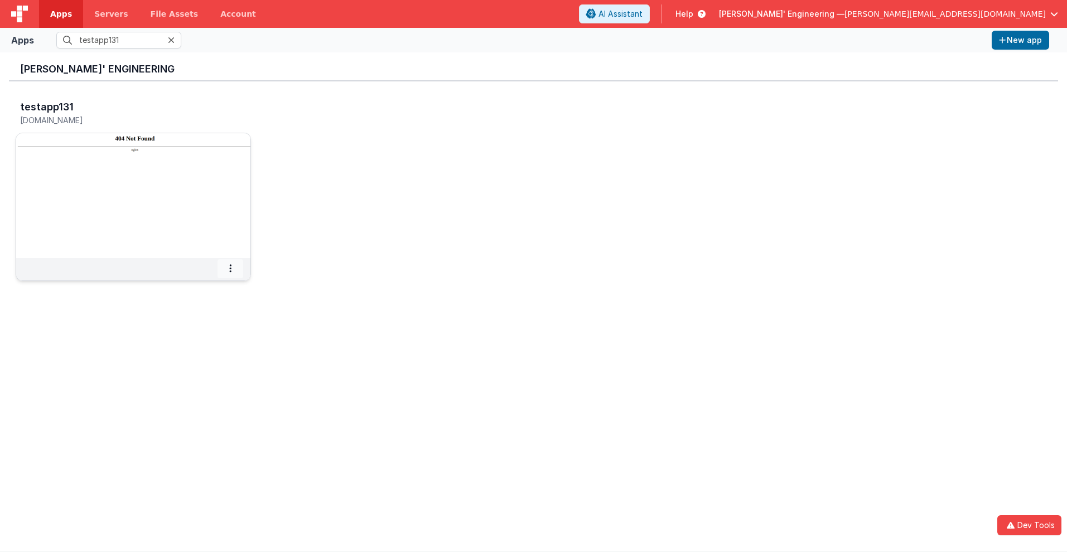
click at [230, 268] on icon at bounding box center [230, 268] width 2 height 1
click at [205, 351] on span "Delete App" at bounding box center [206, 350] width 42 height 9
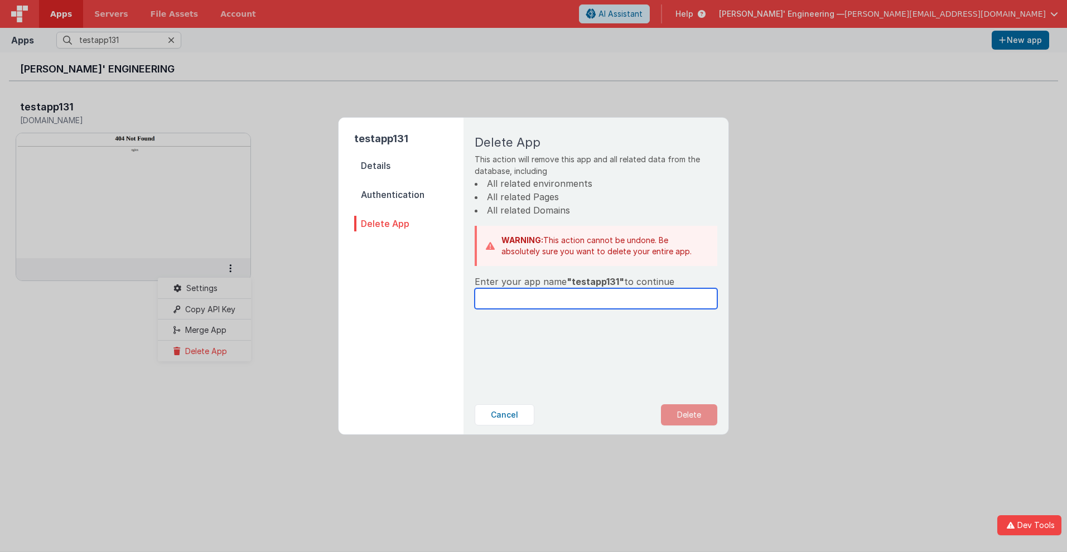
click at [596, 298] on input "text" at bounding box center [596, 298] width 243 height 21
type input "testapp131"
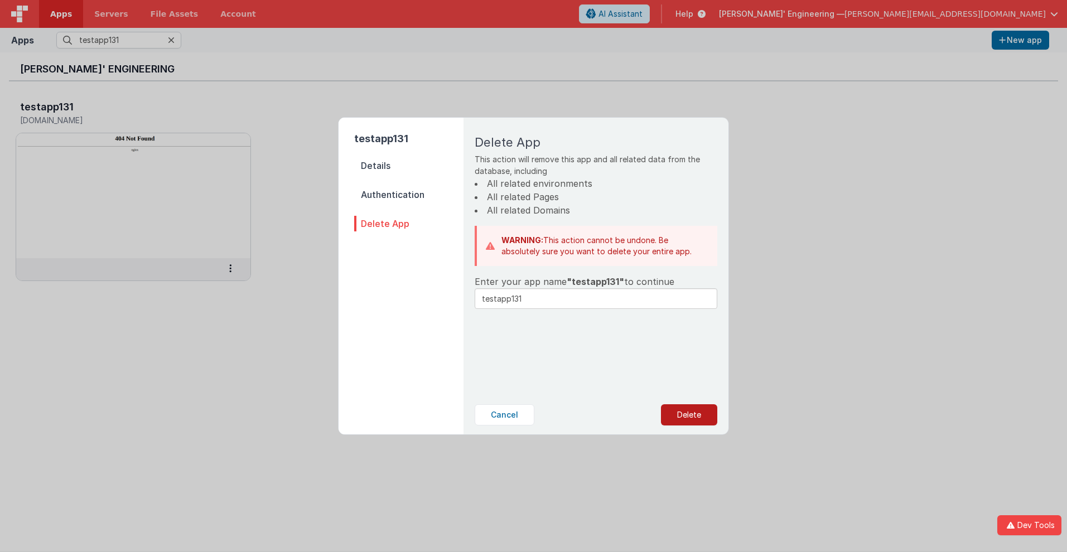
click at [689, 415] on button "Delete" at bounding box center [689, 415] width 56 height 21
click at [633, 415] on button "Yes, Delete" at bounding box center [633, 415] width 74 height 21
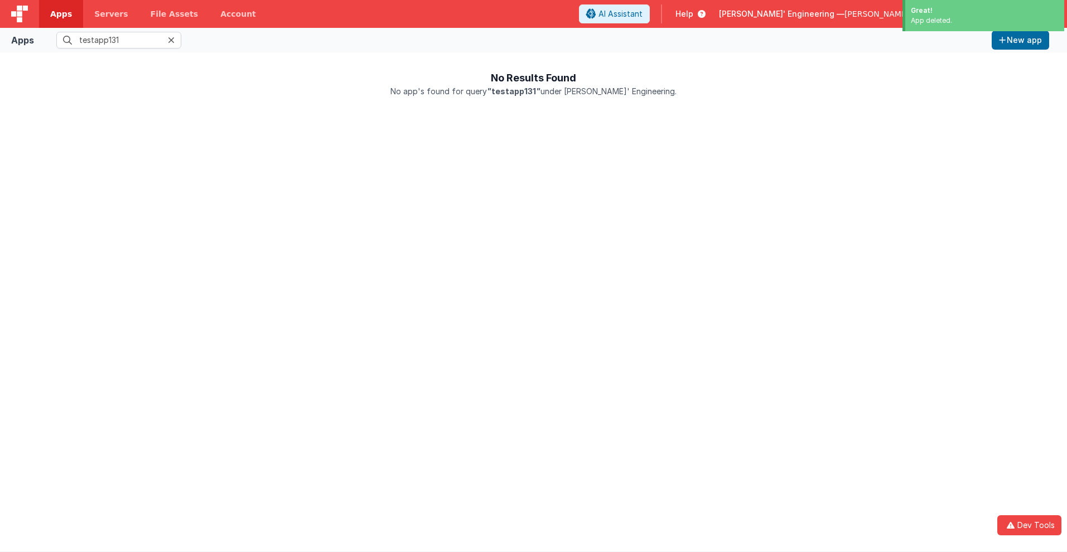
scroll to position [0, 0]
